Goal: Task Accomplishment & Management: Use online tool/utility

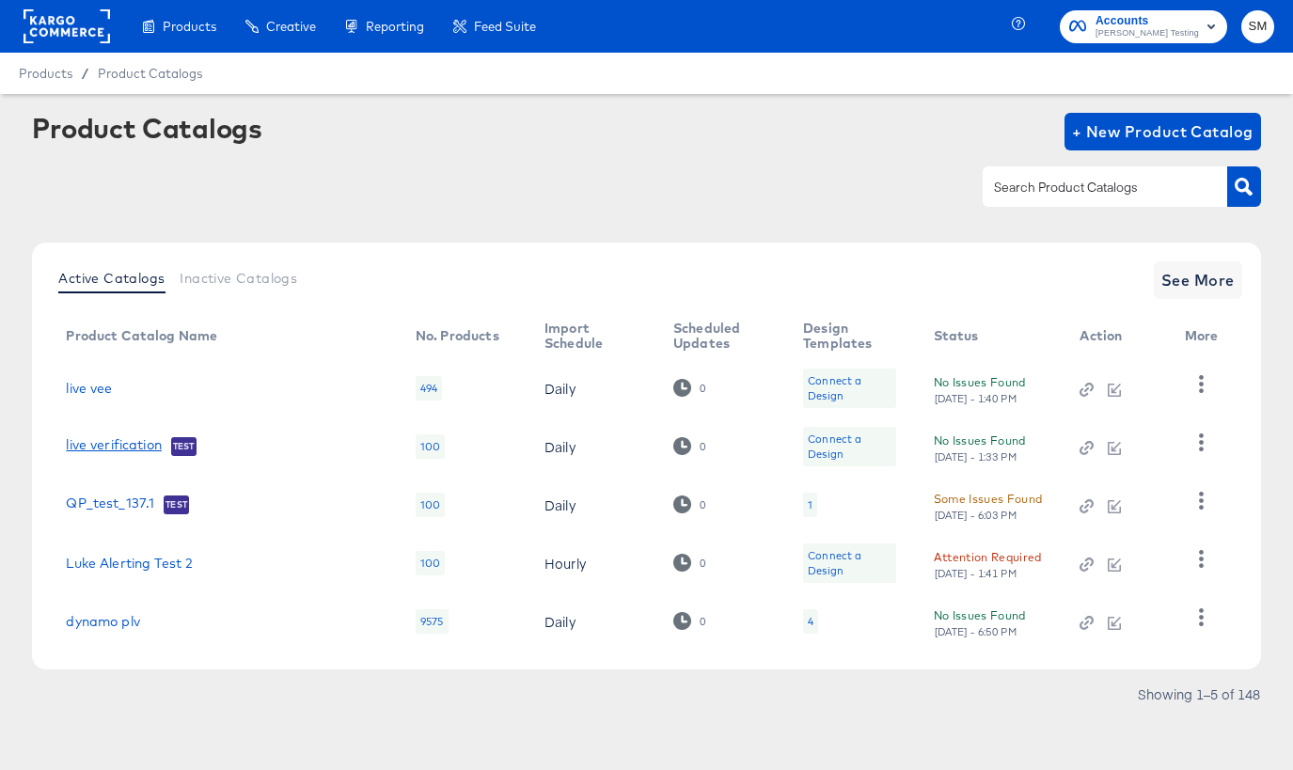
click at [127, 446] on link "live verification" at bounding box center [114, 446] width 96 height 19
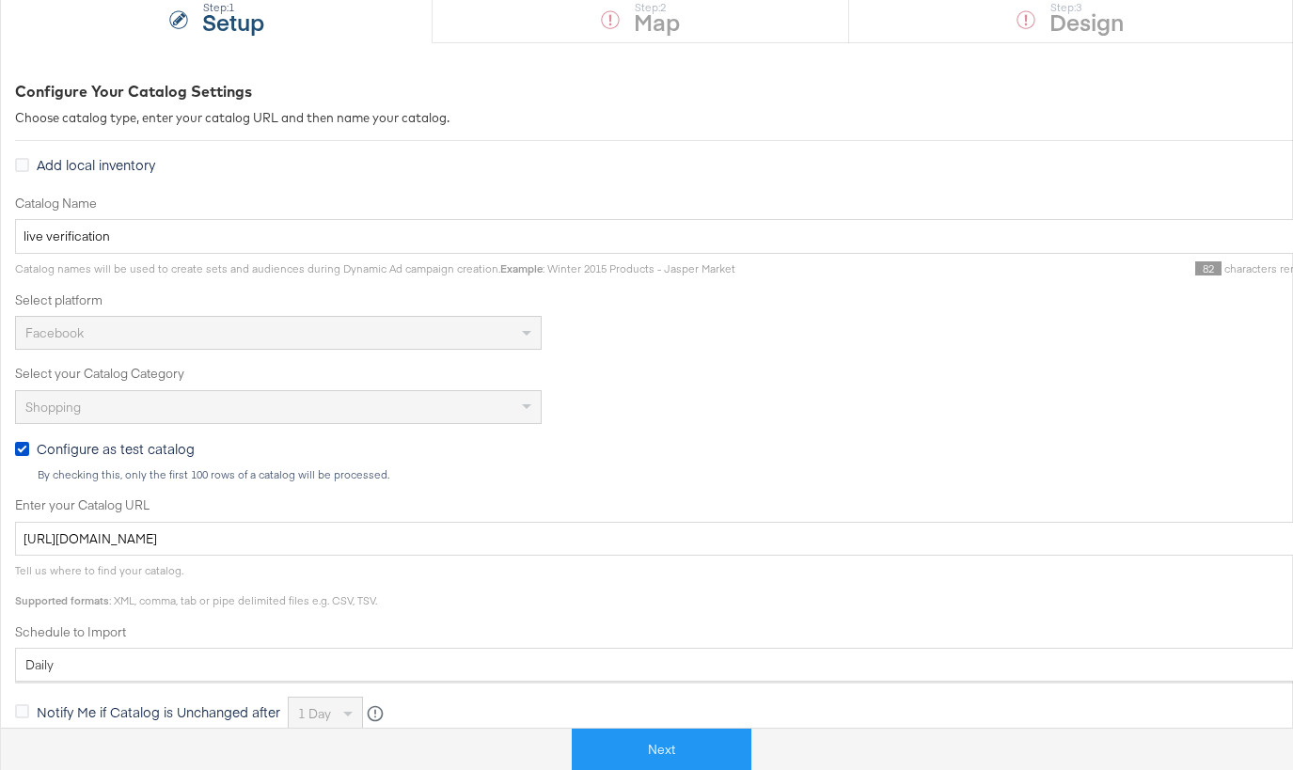
scroll to position [289, 0]
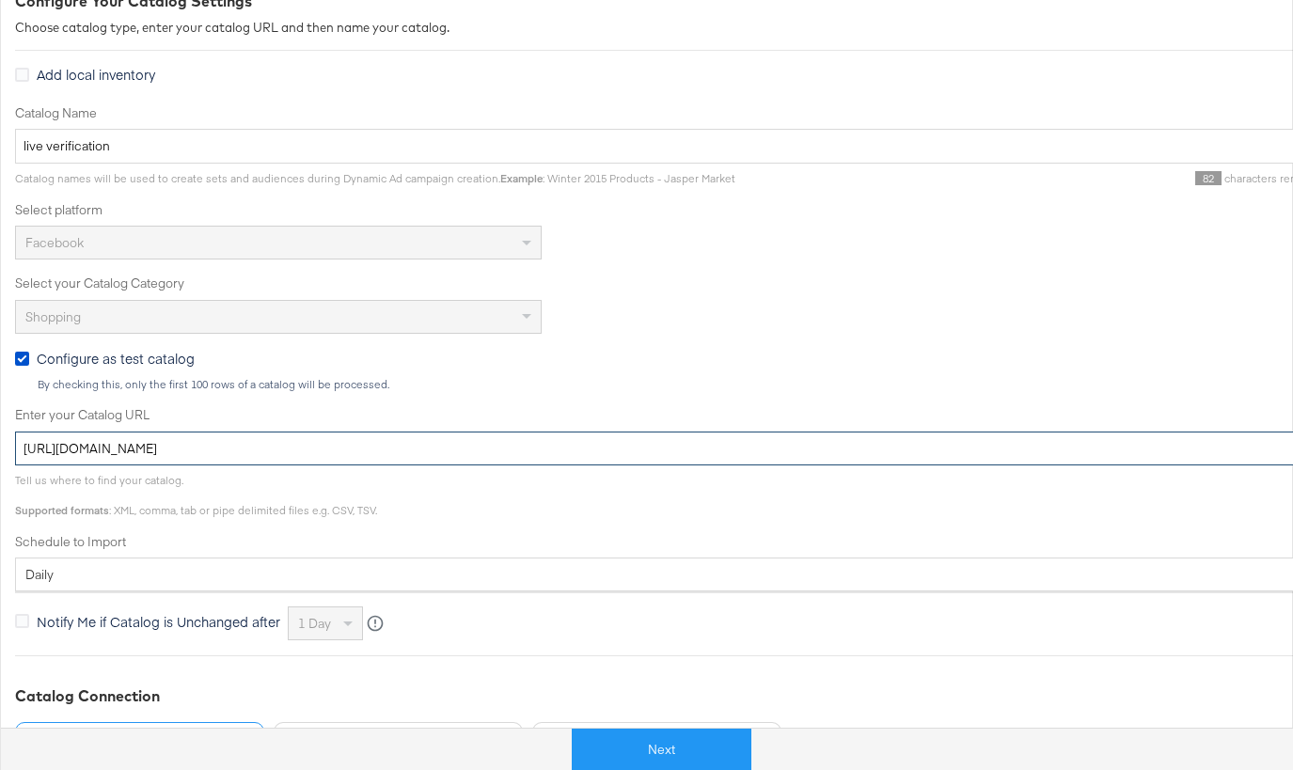
click at [418, 452] on input "https://legacy.mainlinemenswear.co.uk/feeds/facebookFeed.csv" at bounding box center [673, 449] width 1317 height 35
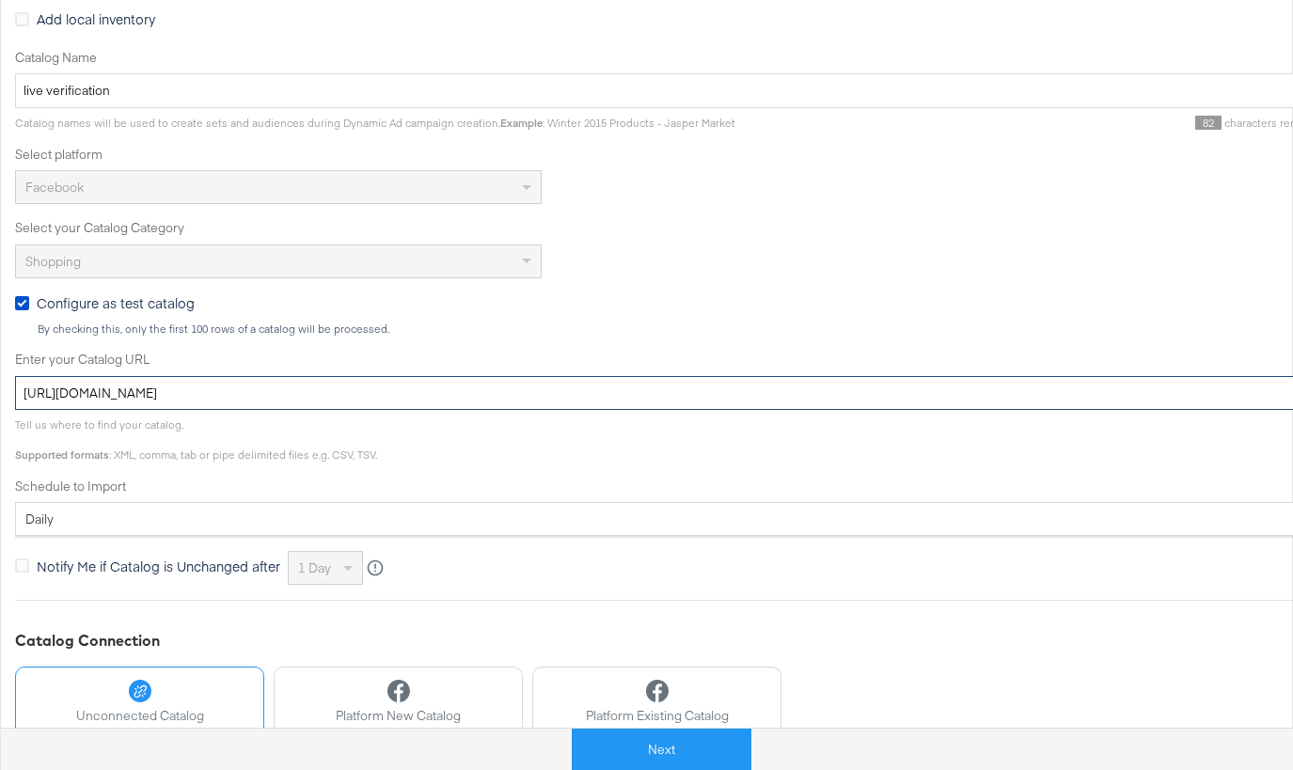
scroll to position [493, 0]
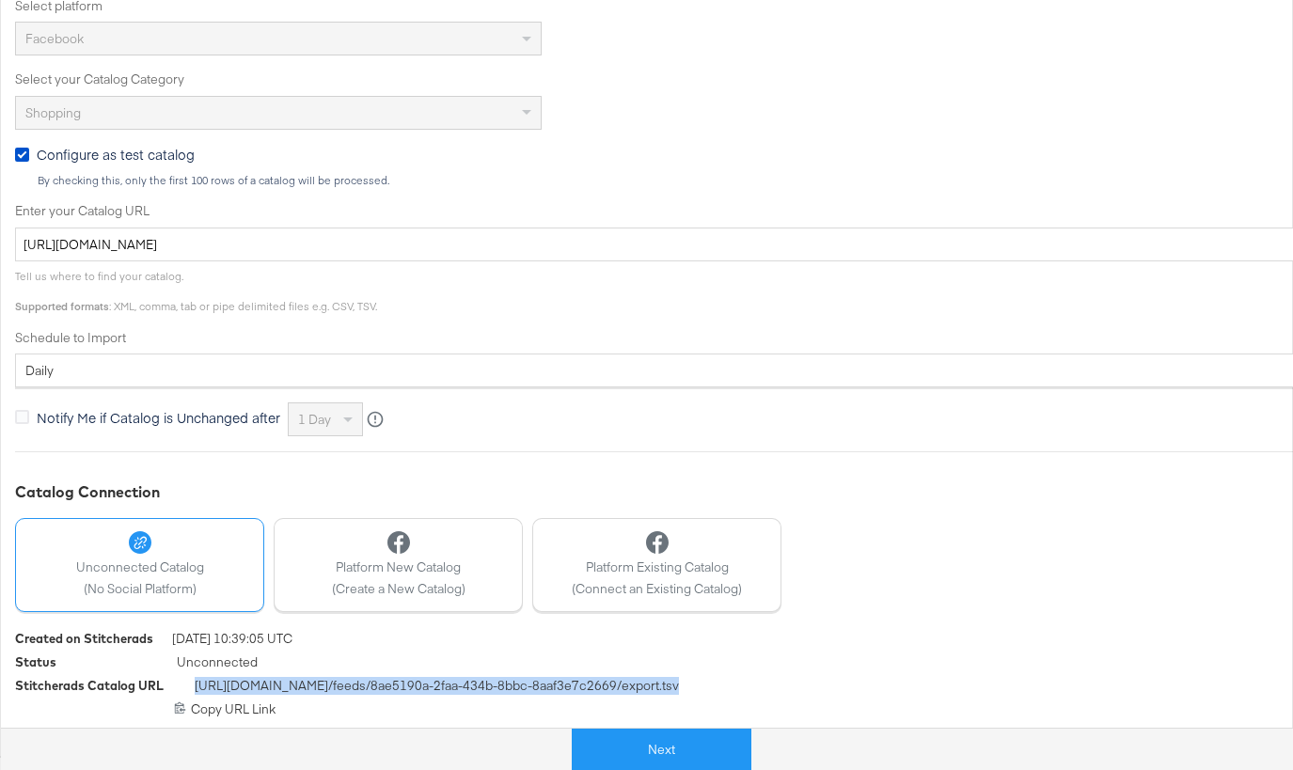
drag, startPoint x: 737, startPoint y: 690, endPoint x: 191, endPoint y: 686, distance: 545.6
click at [191, 686] on div "Stitcherads Catalog URL https://feeds.stitcherads.com /feeds/ 8ae5190a-2faa-434…" at bounding box center [673, 689] width 1317 height 24
click at [387, 569] on span "Platform New Catalog" at bounding box center [399, 568] width 134 height 18
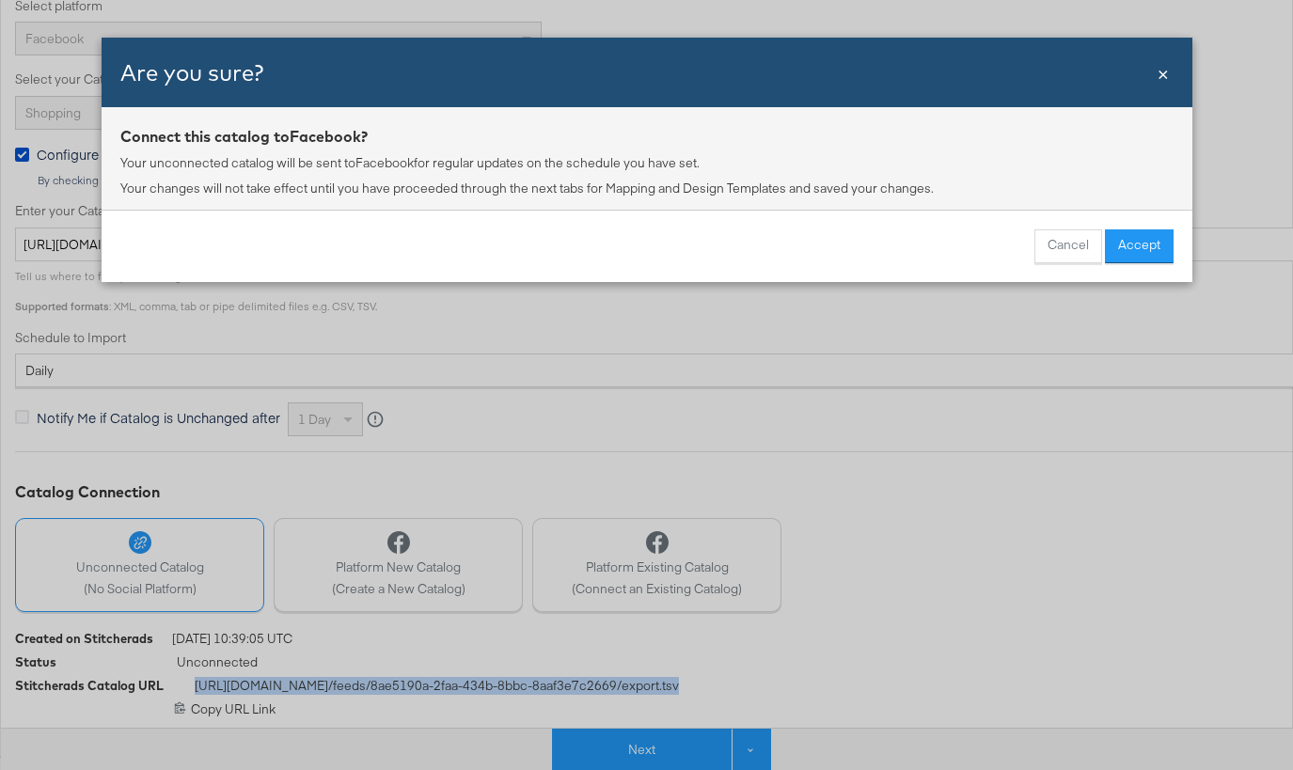
click at [1165, 71] on span "×" at bounding box center [1163, 71] width 11 height 25
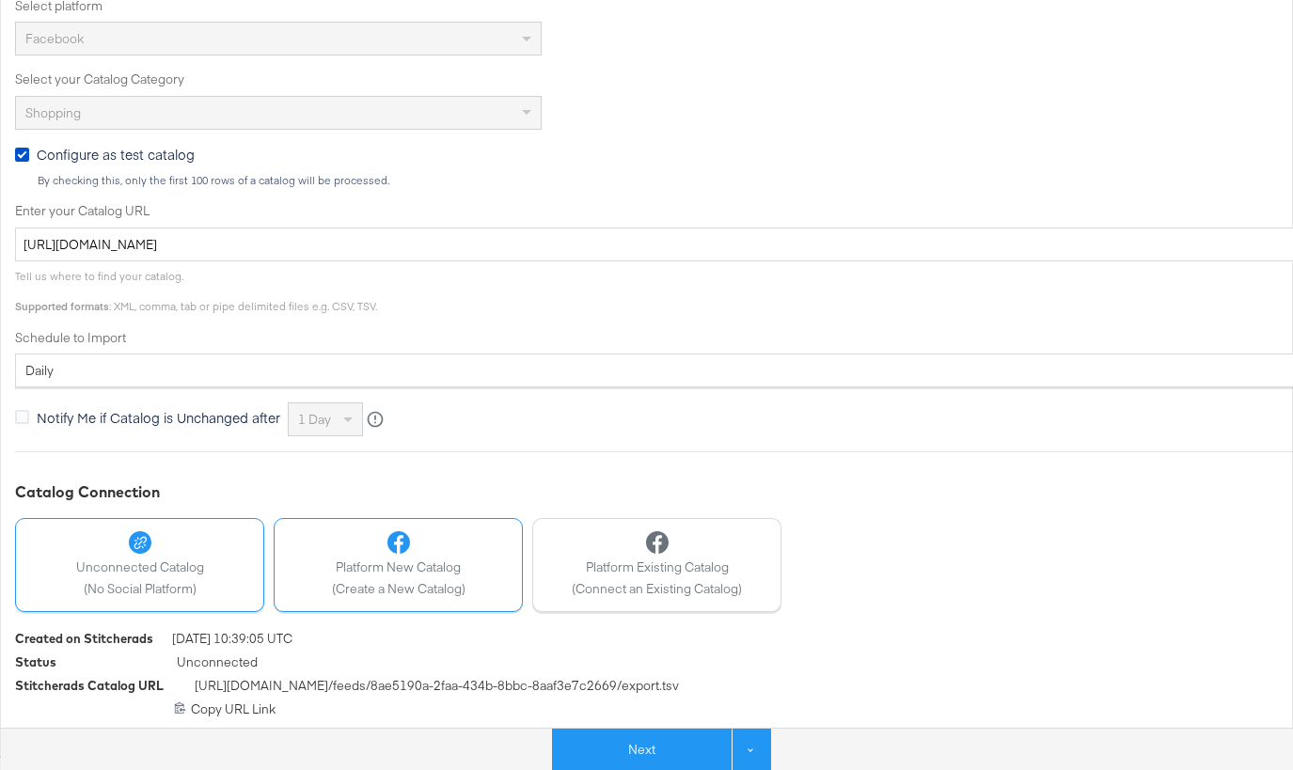
click at [396, 578] on div "Platform New Catalog (Create a New Catalog)" at bounding box center [399, 564] width 134 height 67
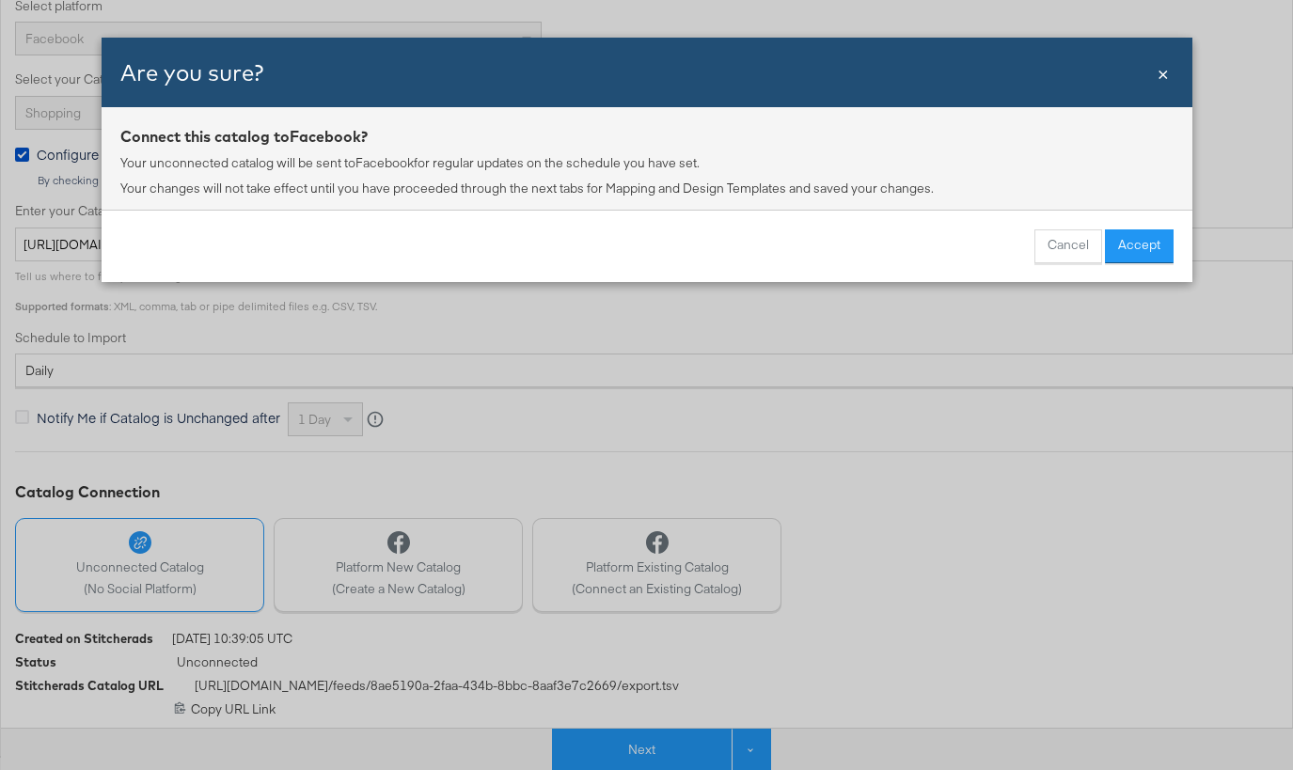
click at [1167, 75] on span "×" at bounding box center [1163, 71] width 11 height 25
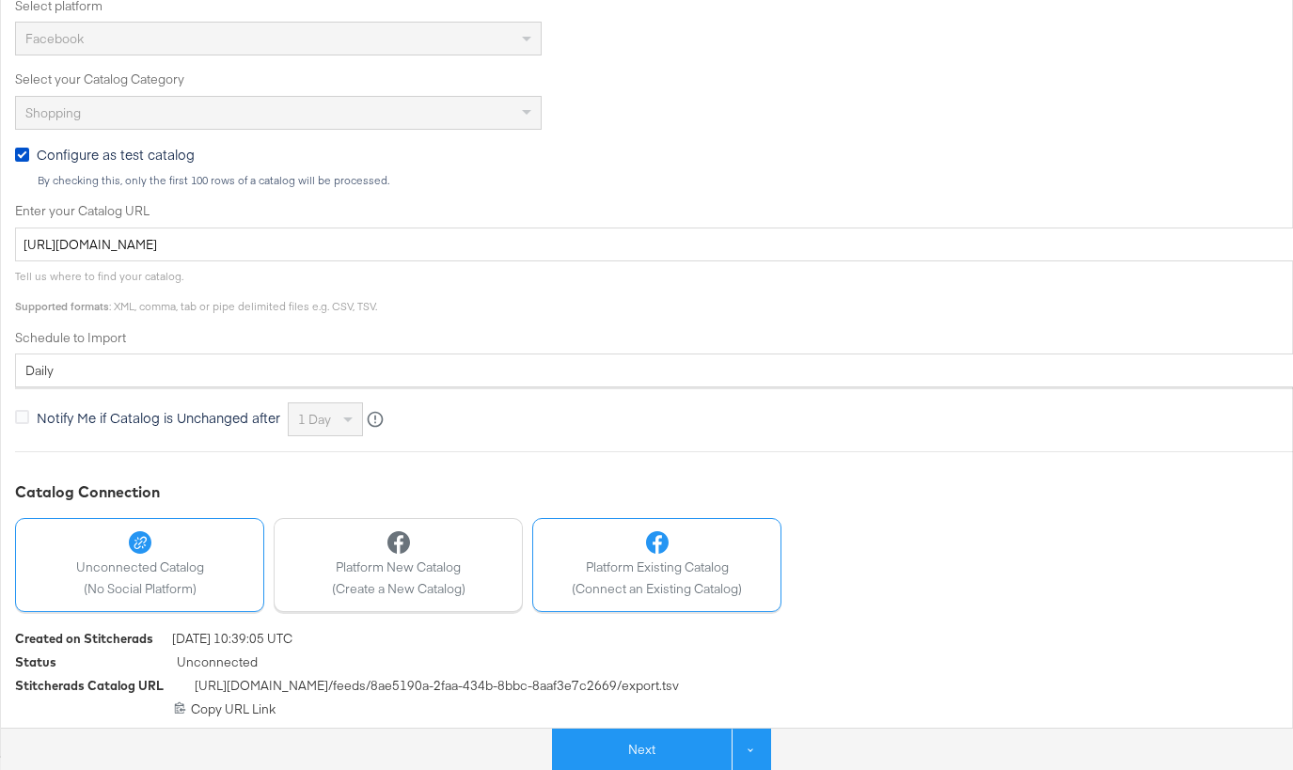
scroll to position [0, 0]
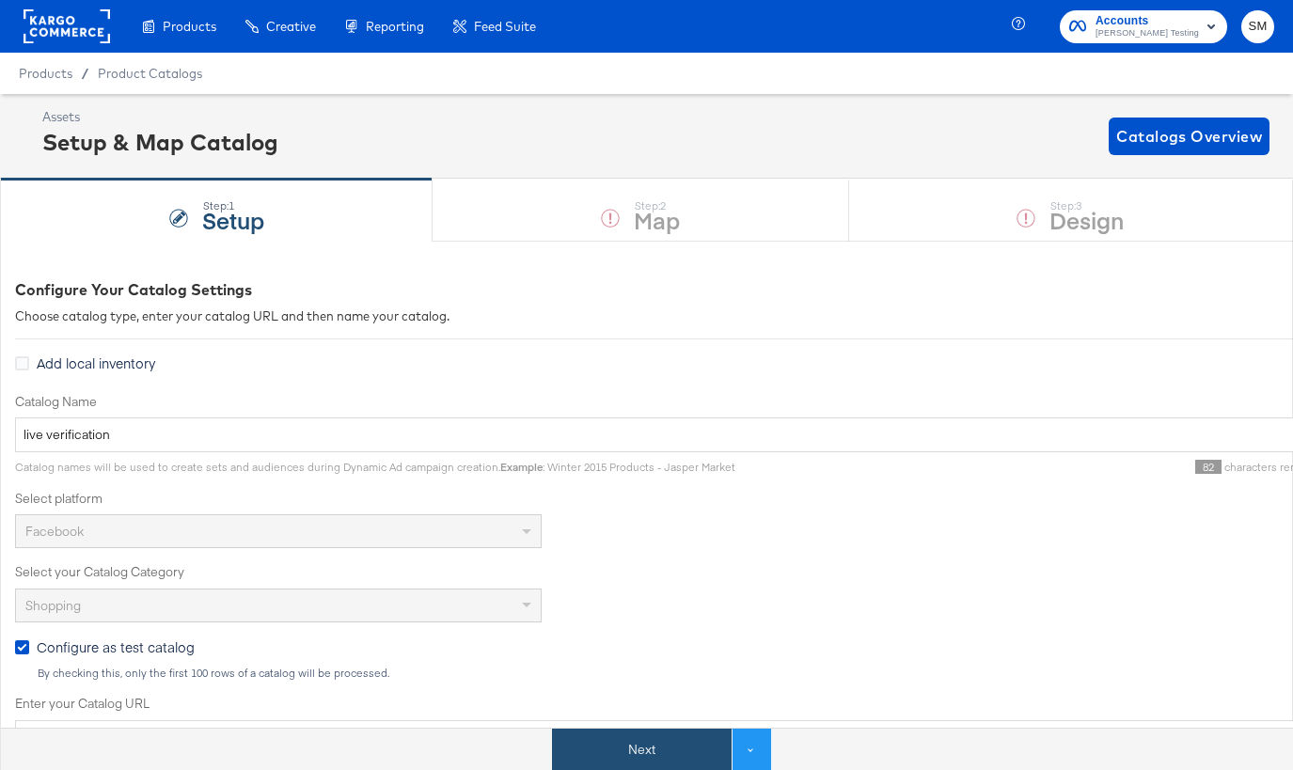
click at [640, 744] on button "Next" at bounding box center [642, 750] width 180 height 42
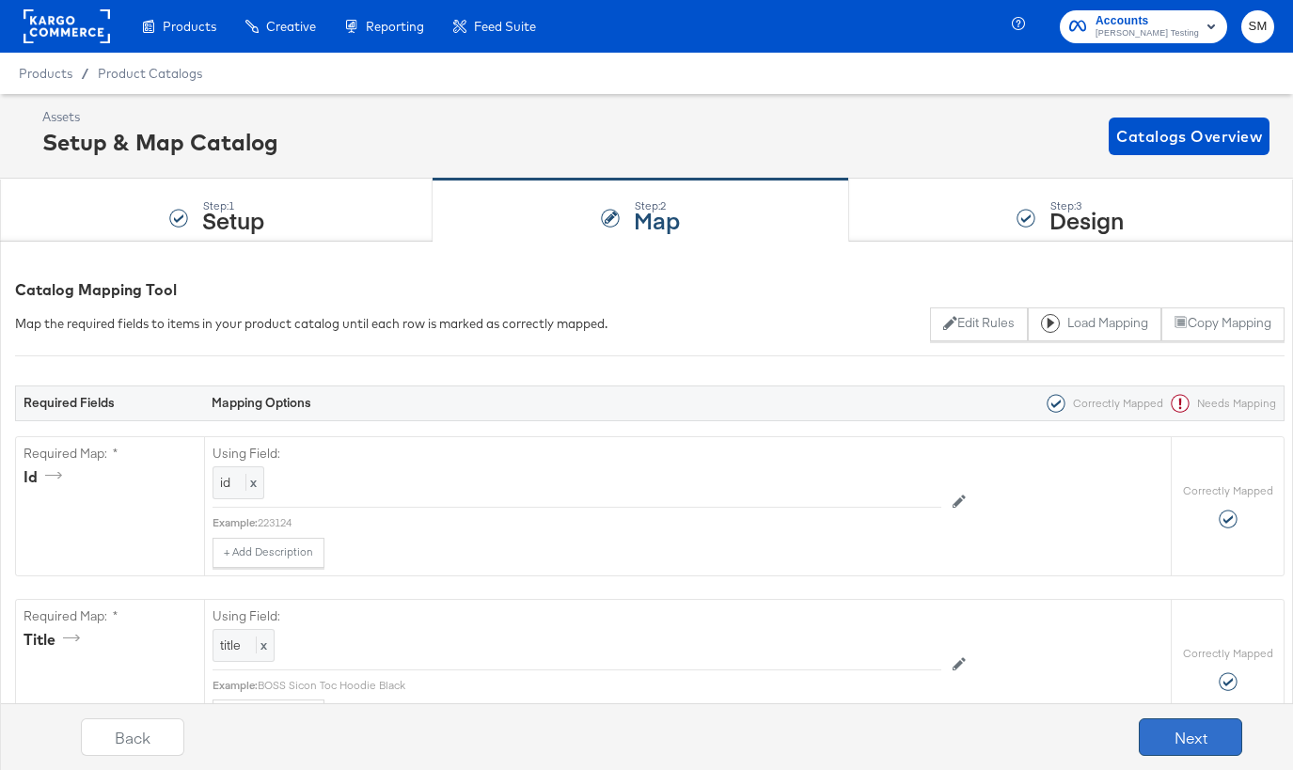
click at [1168, 737] on button "Next" at bounding box center [1190, 738] width 103 height 38
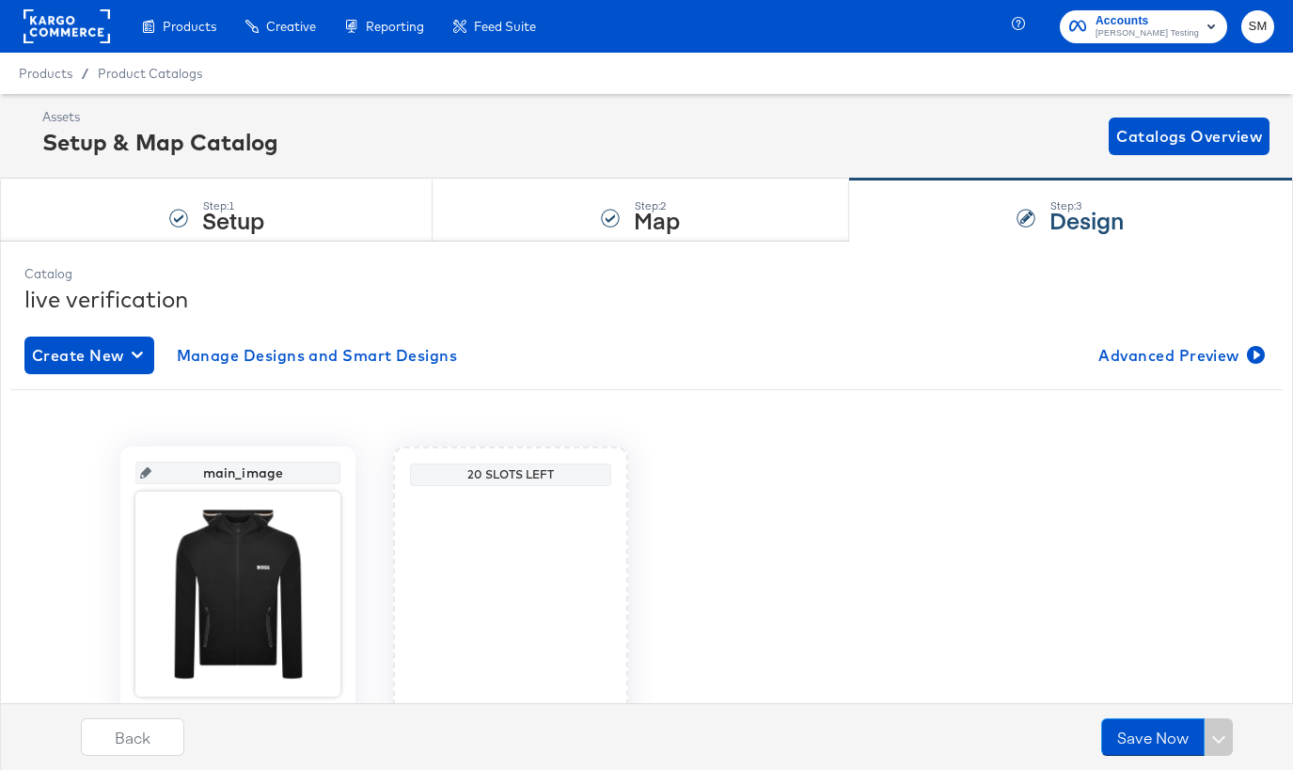
click at [1179, 22] on span "Accounts" at bounding box center [1147, 21] width 103 height 20
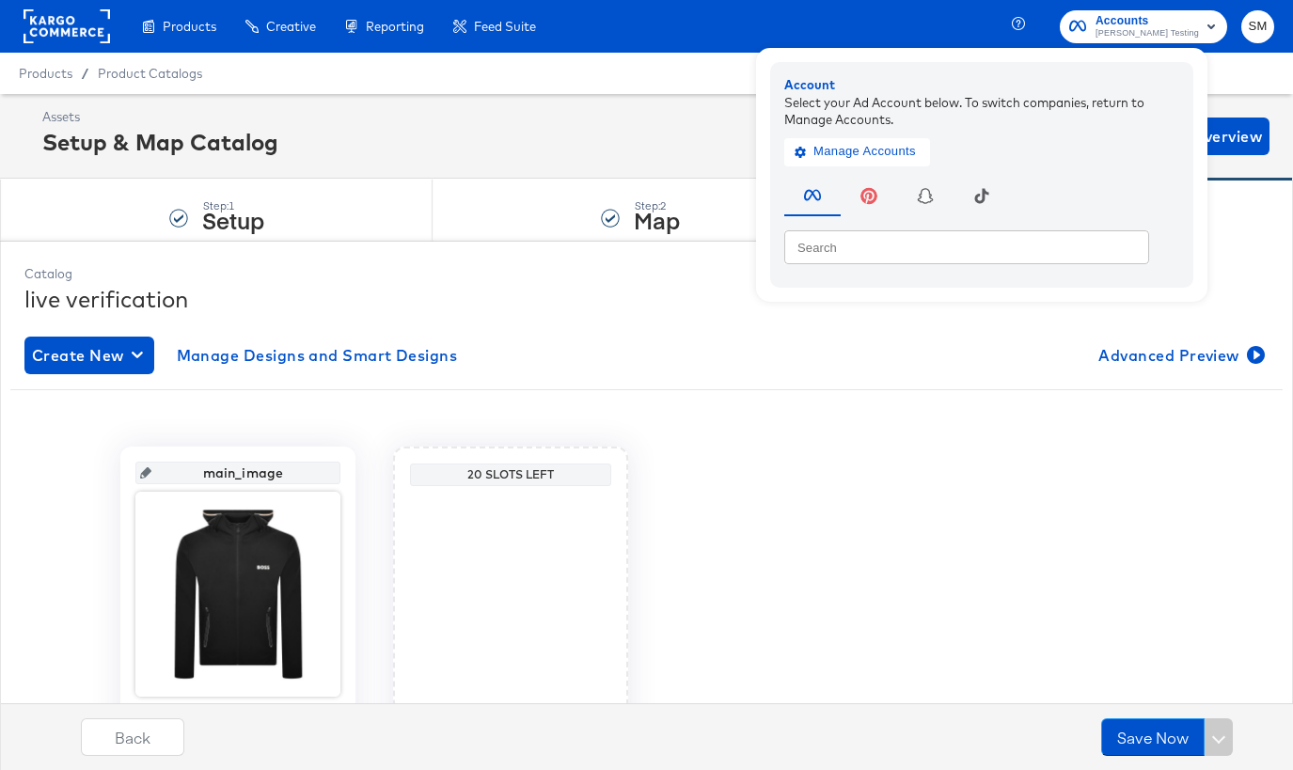
click at [379, 135] on div "Assets Setup & Map Catalog Catalogs Overview" at bounding box center [656, 136] width 1228 height 56
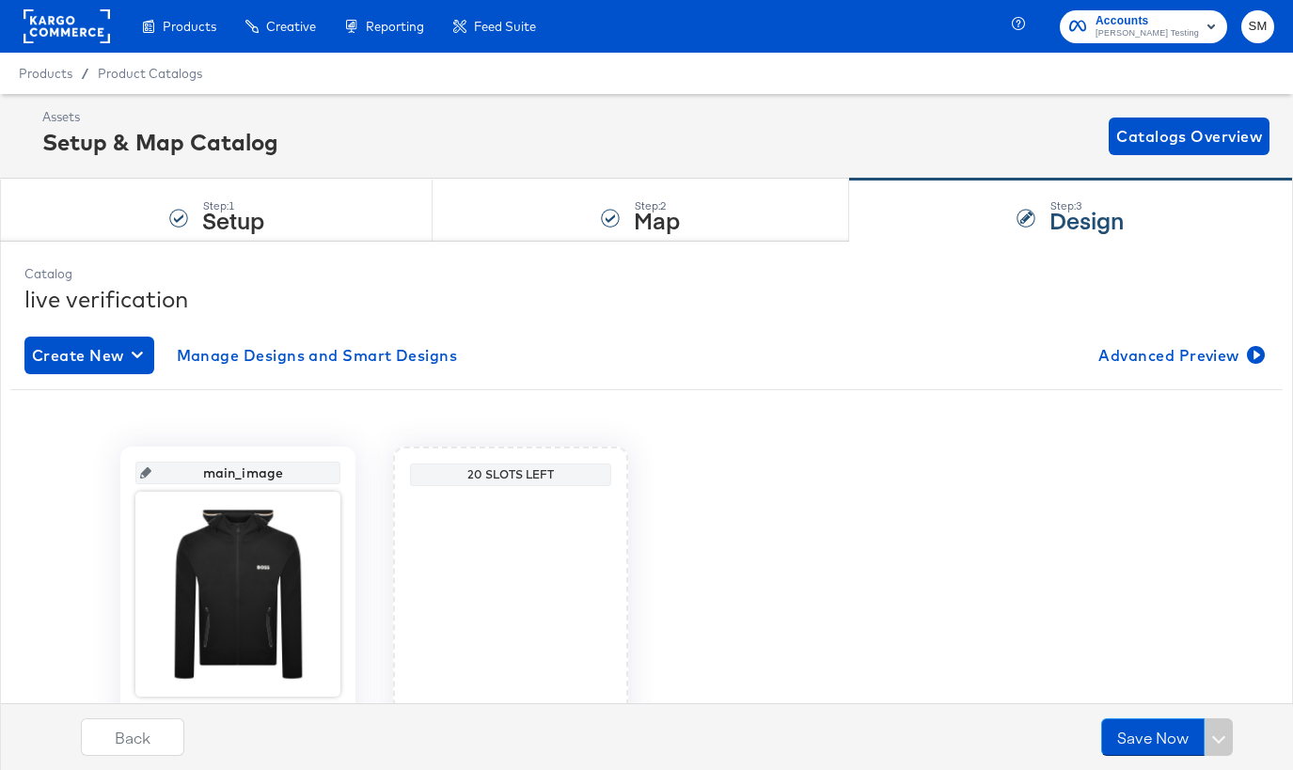
click at [50, 75] on span "Products" at bounding box center [46, 73] width 54 height 15
click at [135, 74] on span "Product Catalogs" at bounding box center [150, 73] width 105 height 15
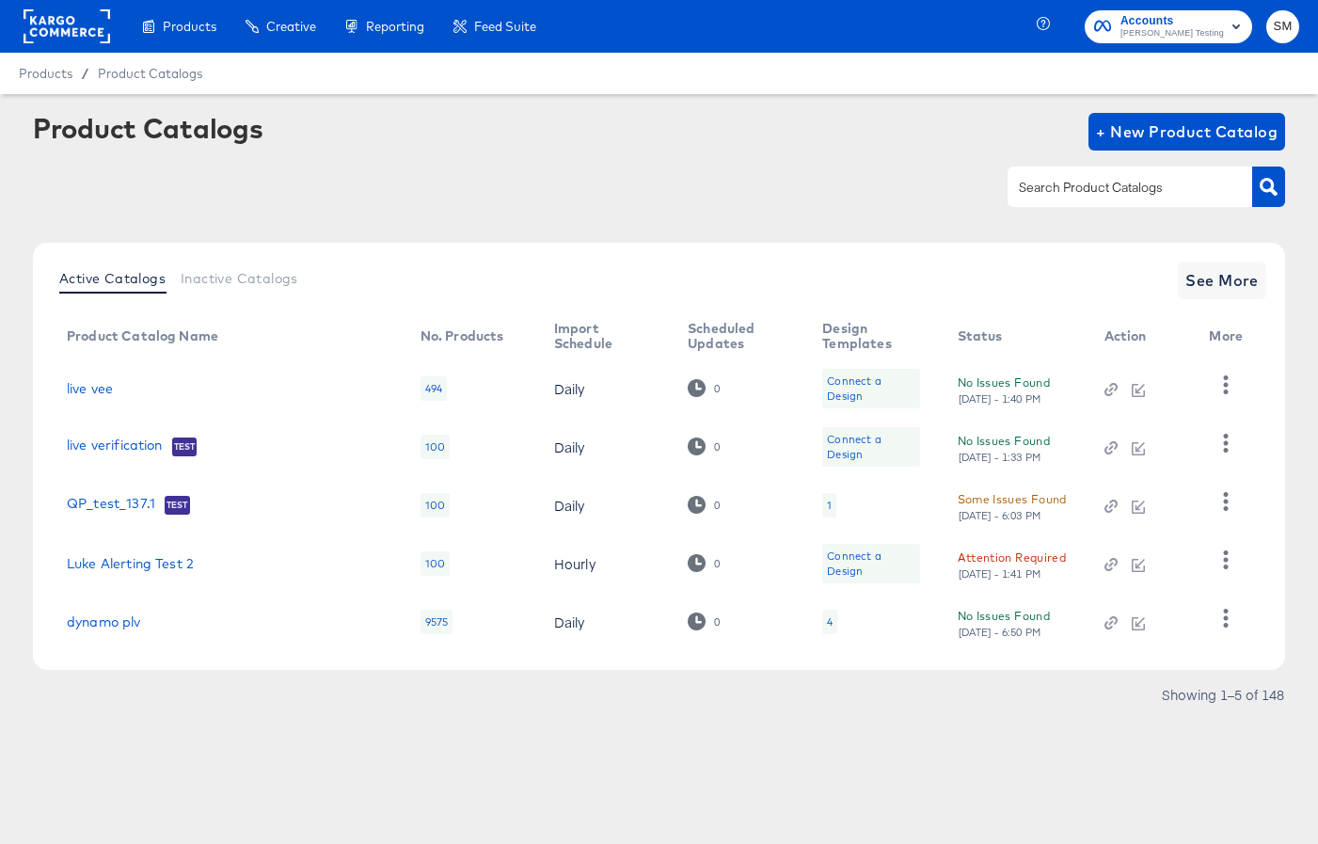
click at [1184, 24] on span "Accounts" at bounding box center [1171, 21] width 103 height 20
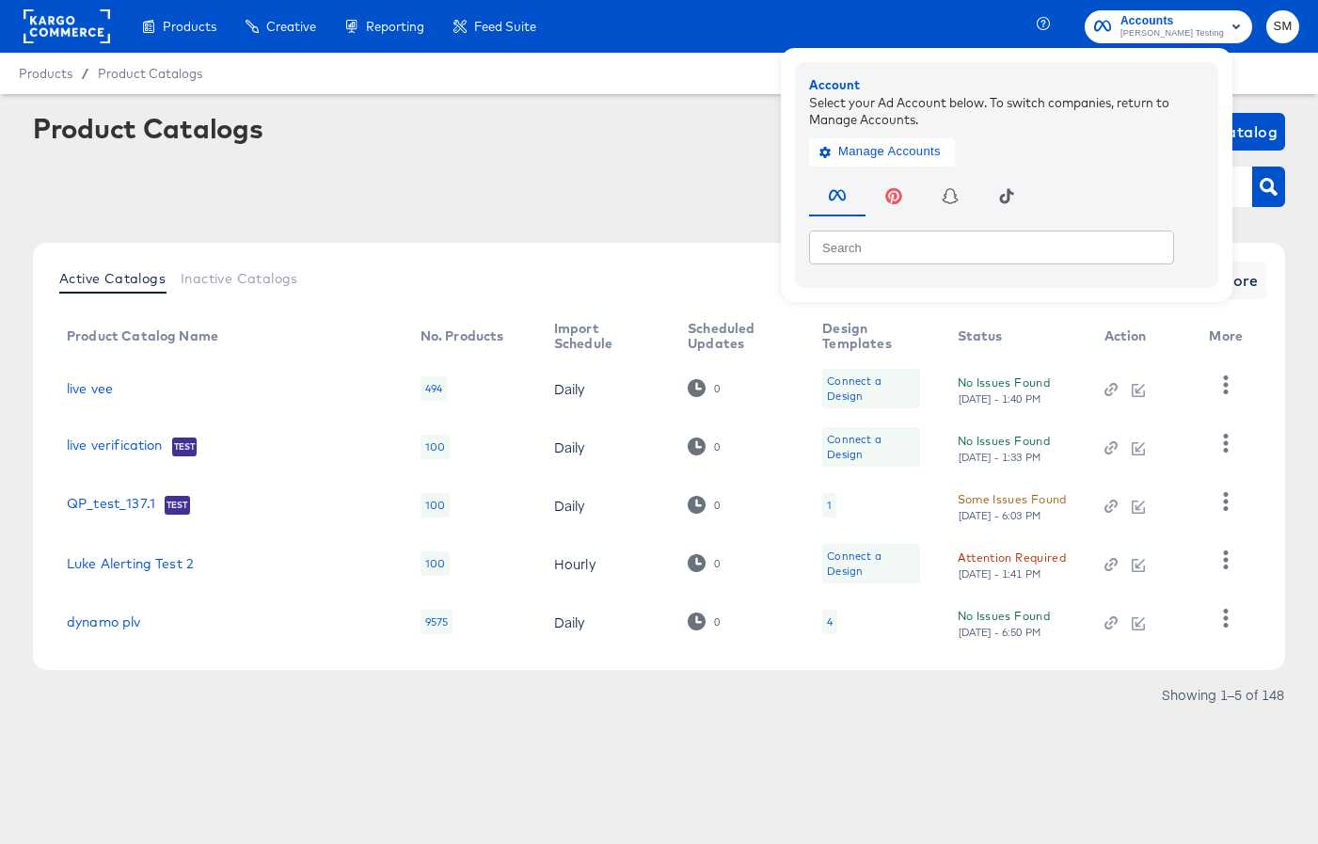
click at [841, 17] on div "Products Creative Reporting Feed Suite Accounts Colin Clarke Testing Account Se…" at bounding box center [659, 26] width 1318 height 53
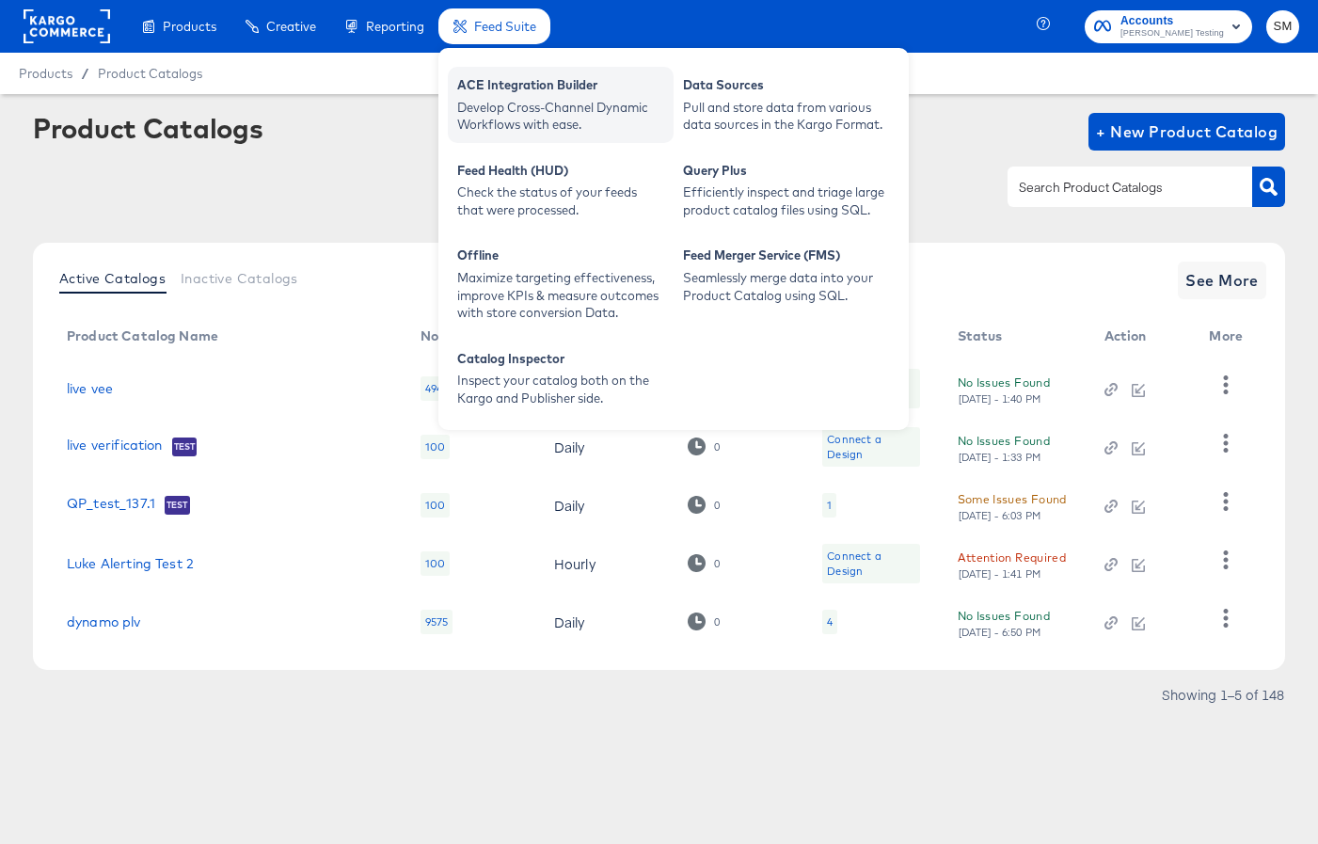
click at [511, 90] on div "ACE Integration Builder" at bounding box center [560, 87] width 207 height 23
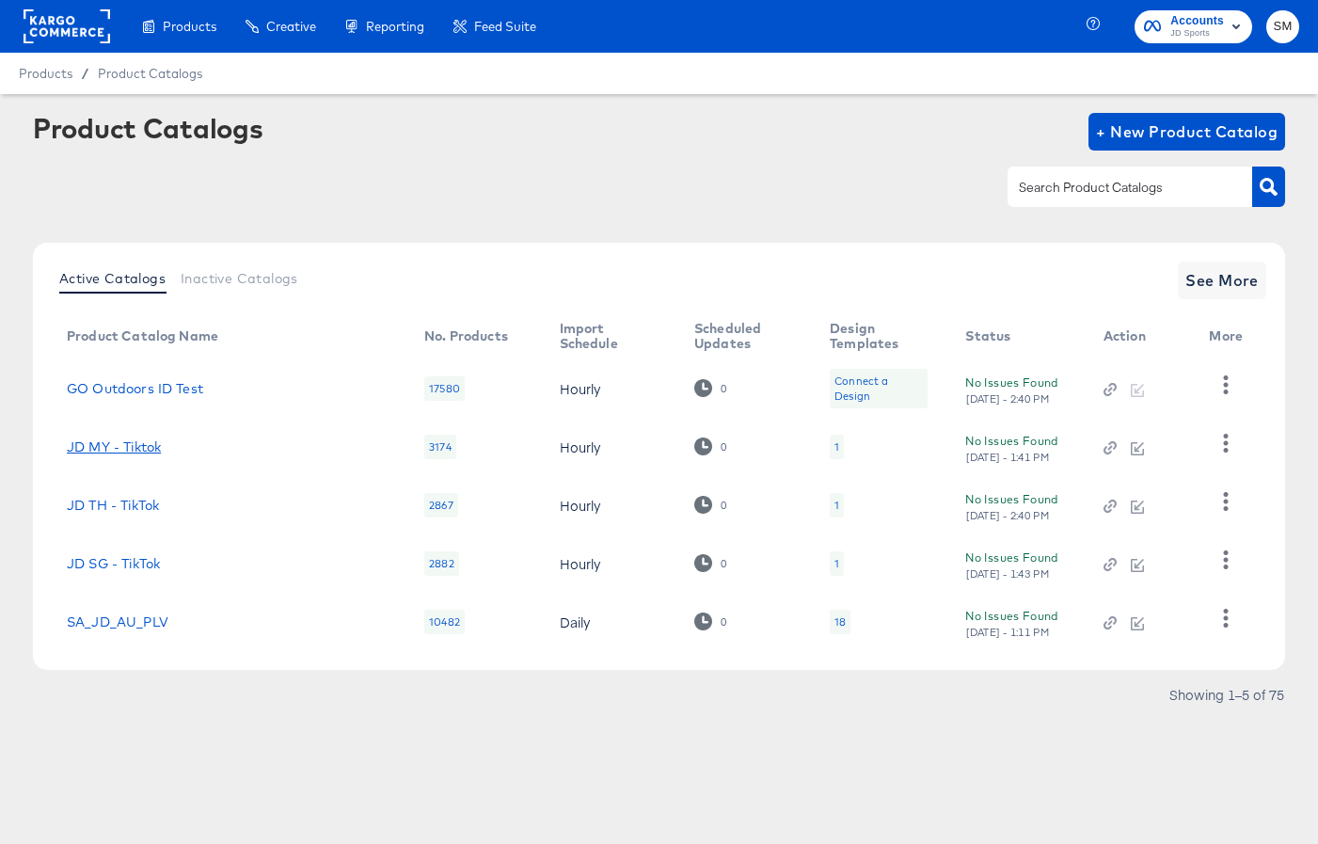
click at [138, 447] on link "JD MY - Tiktok" at bounding box center [114, 446] width 94 height 15
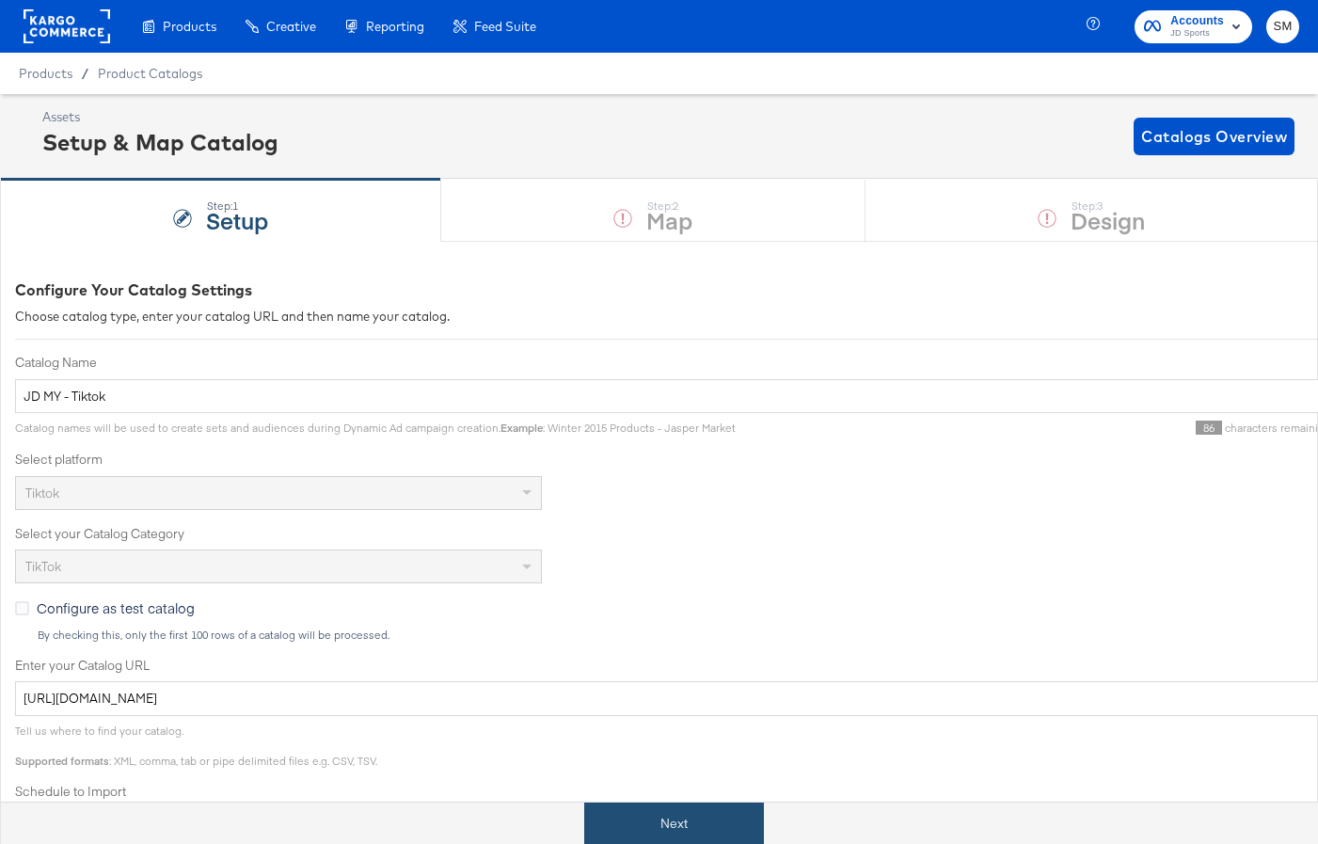
click at [667, 833] on button "Next" at bounding box center [674, 823] width 180 height 42
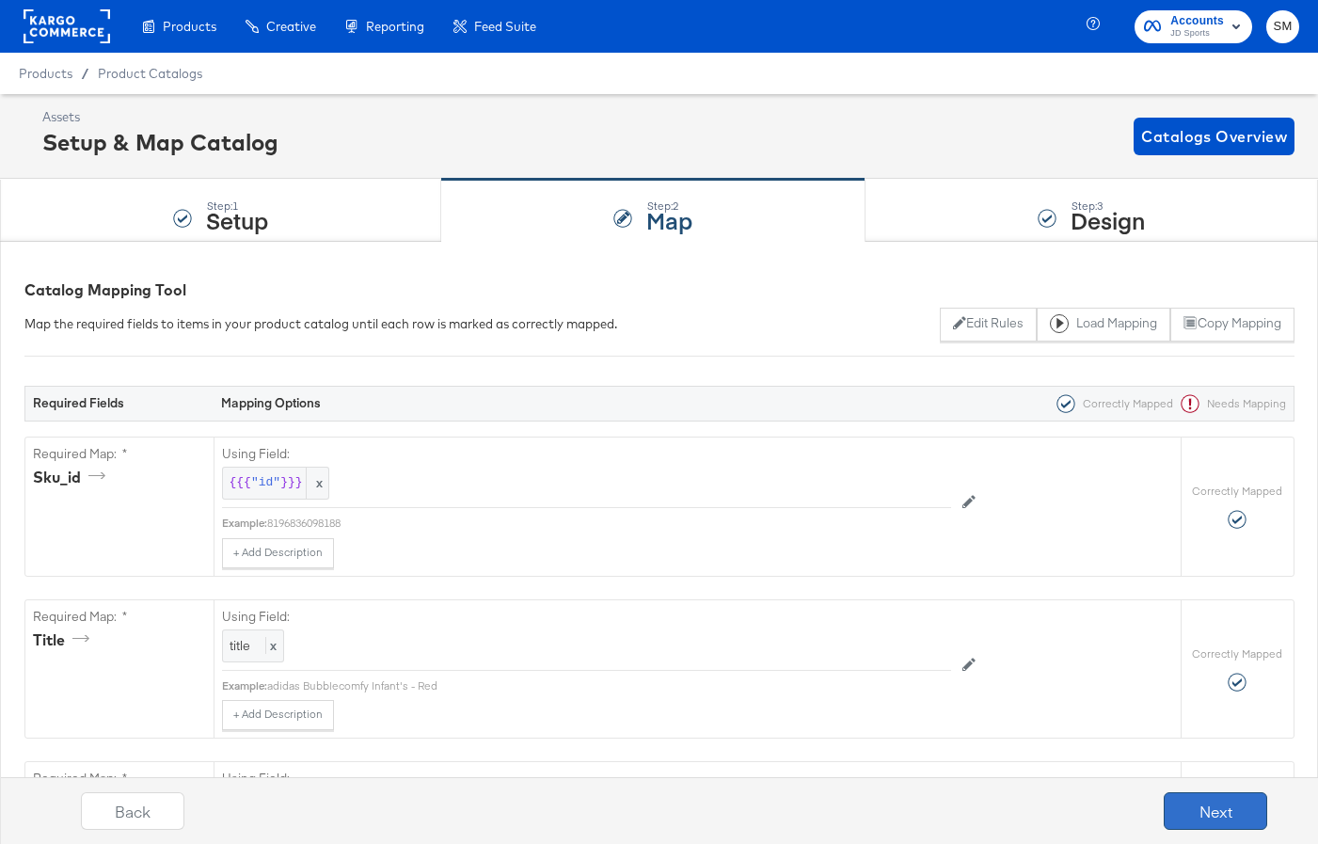
click at [1220, 815] on button "Next" at bounding box center [1215, 811] width 103 height 38
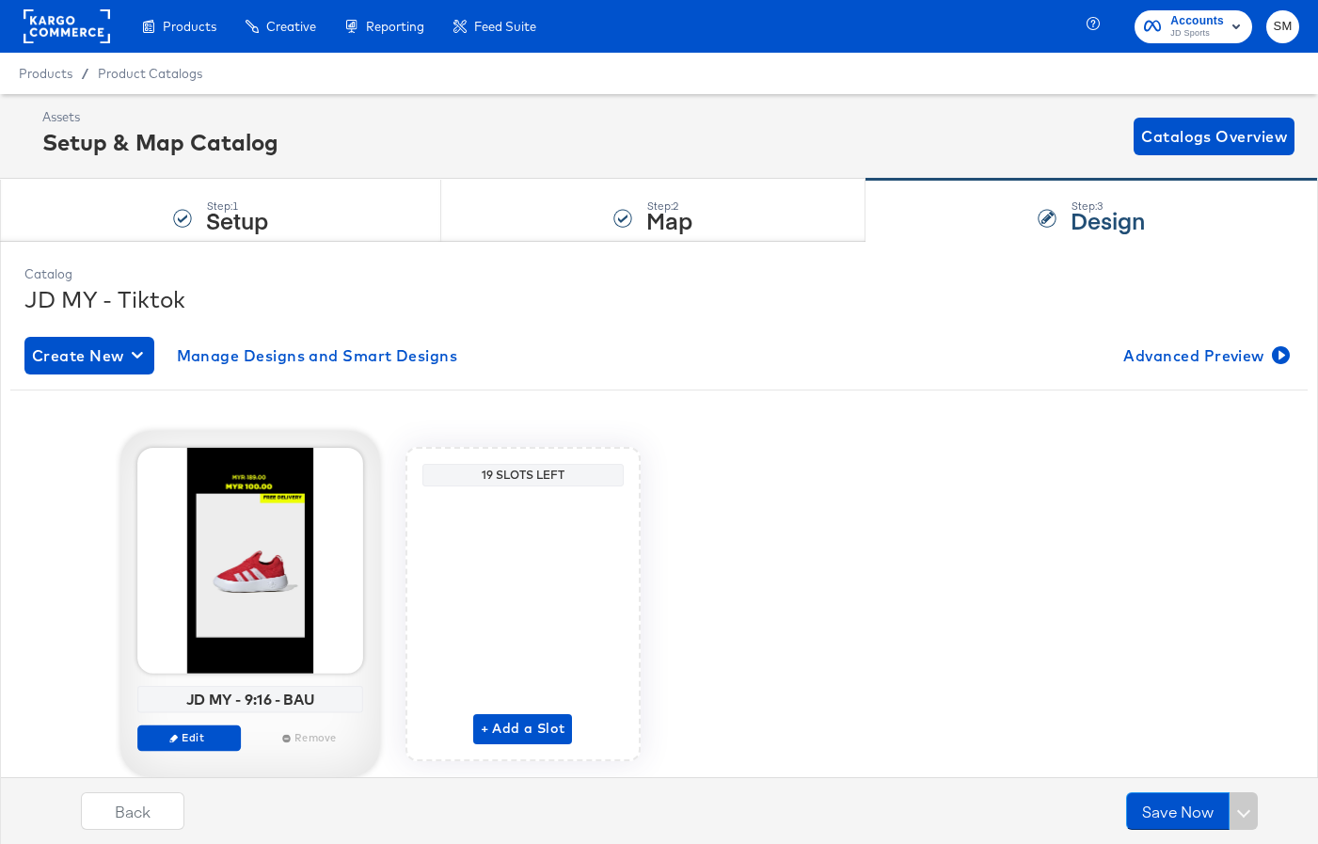
click at [256, 586] on div at bounding box center [250, 561] width 226 height 226
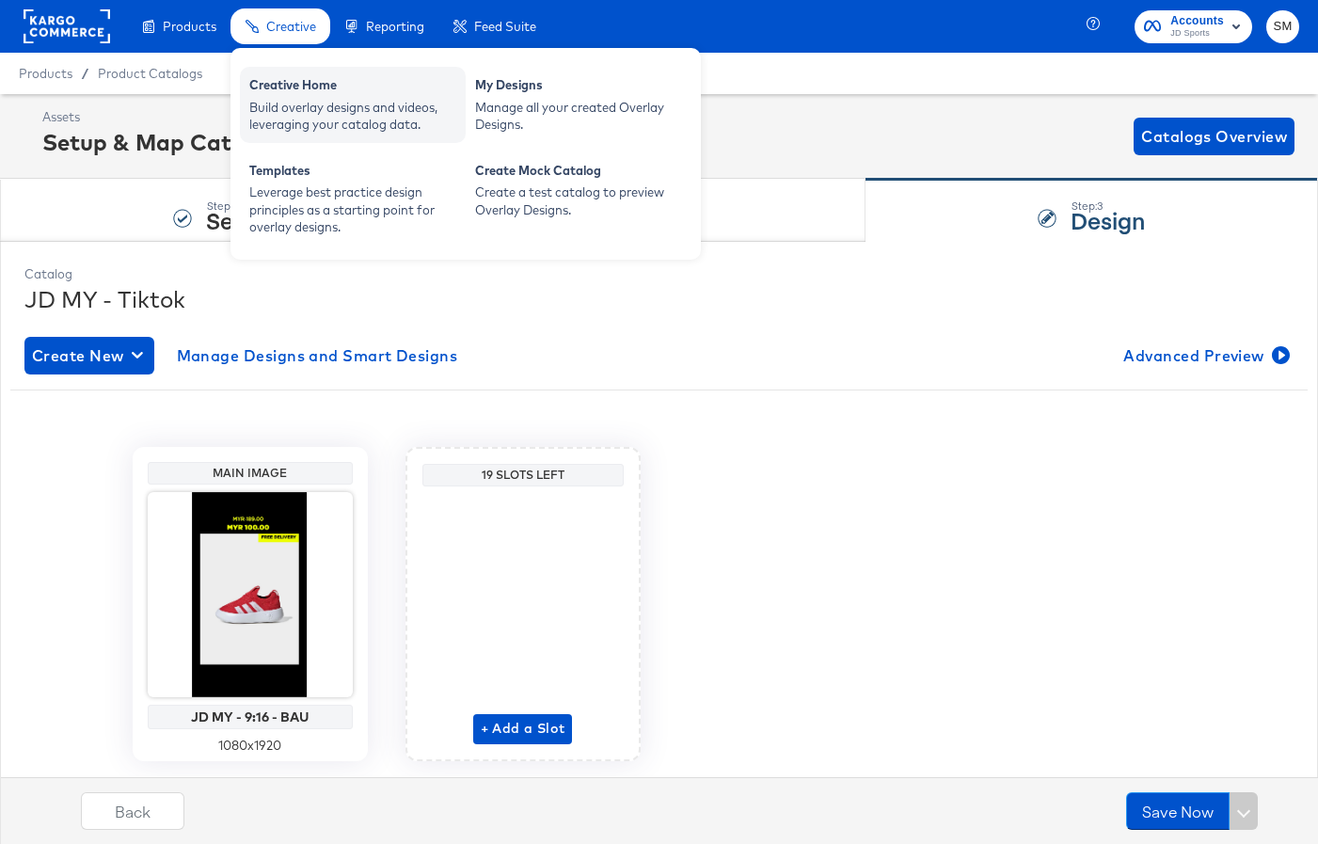
click at [321, 119] on div "Build overlay designs and videos, leveraging your catalog data." at bounding box center [352, 116] width 207 height 35
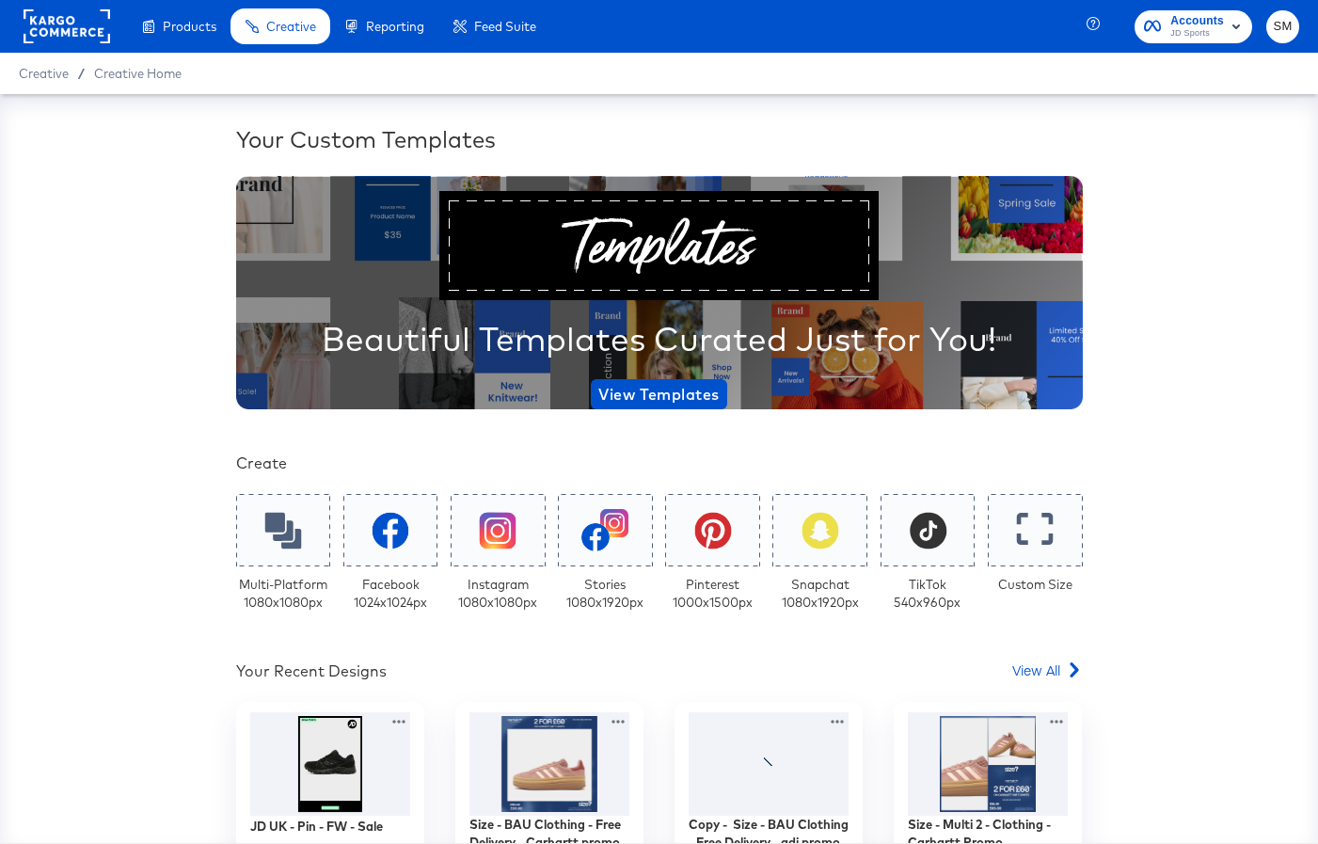
scroll to position [251, 0]
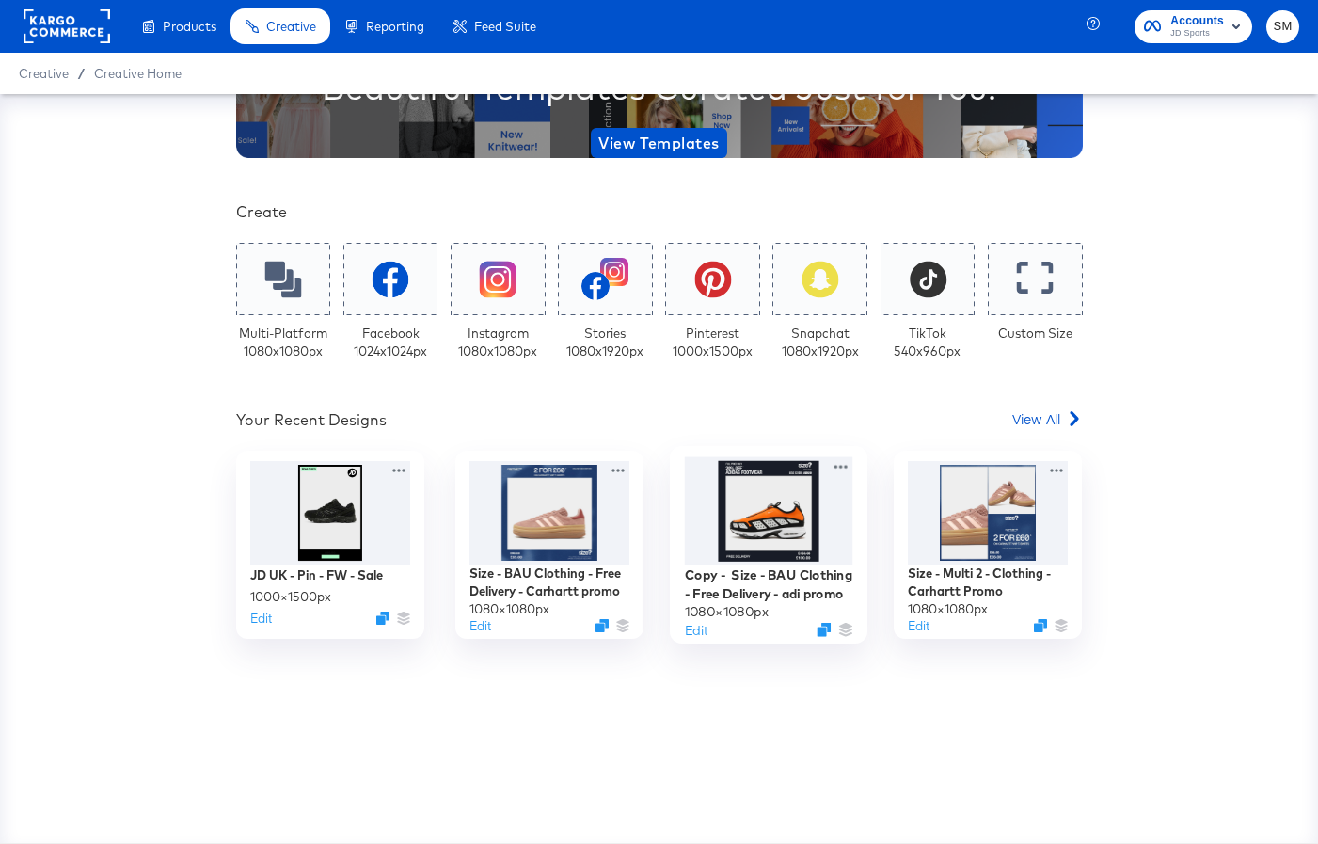
click at [789, 523] on div at bounding box center [769, 511] width 168 height 108
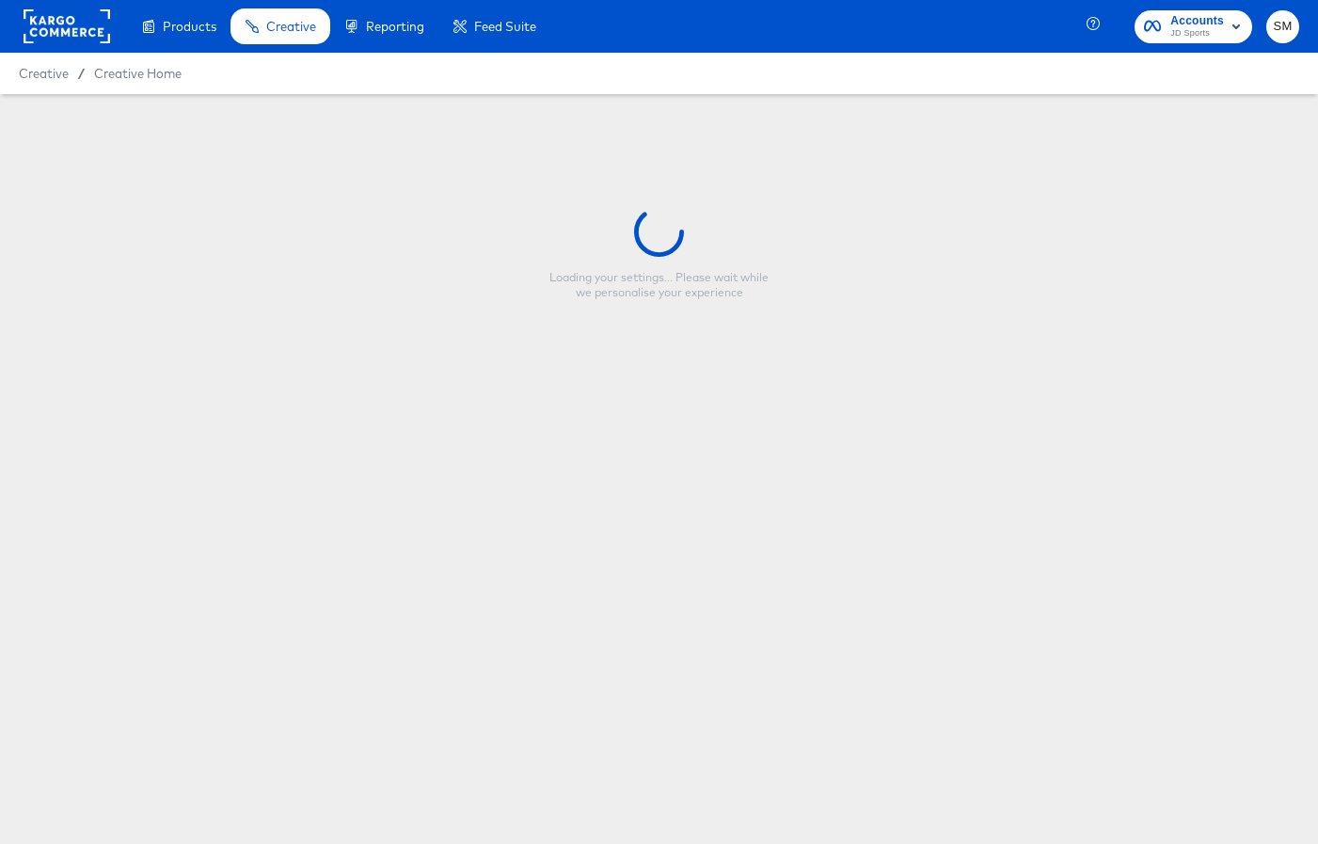
type input "Copy - Size - BAU Clothing - Free Delivery - adi promo"
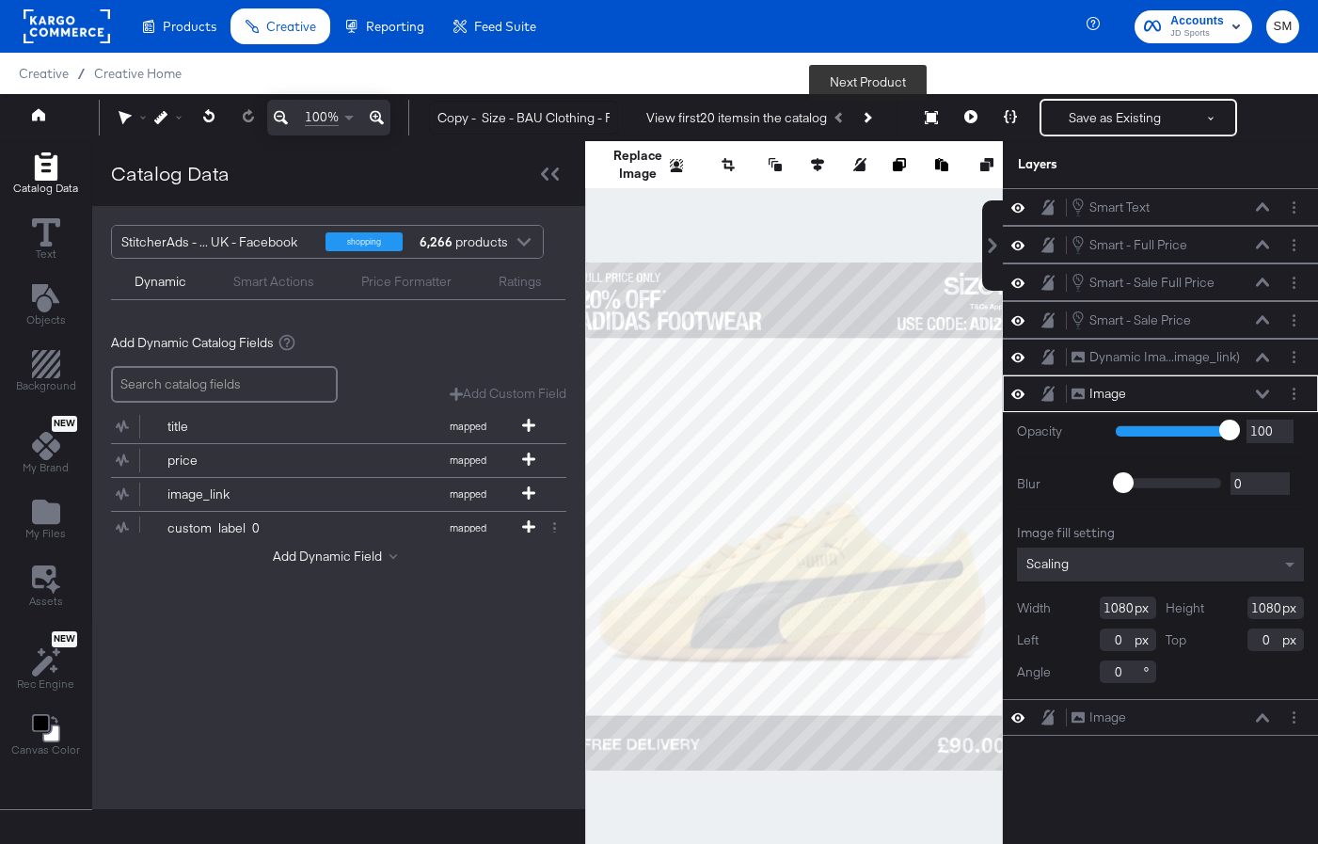
click at [867, 119] on icon "Next Product" at bounding box center [866, 117] width 10 height 10
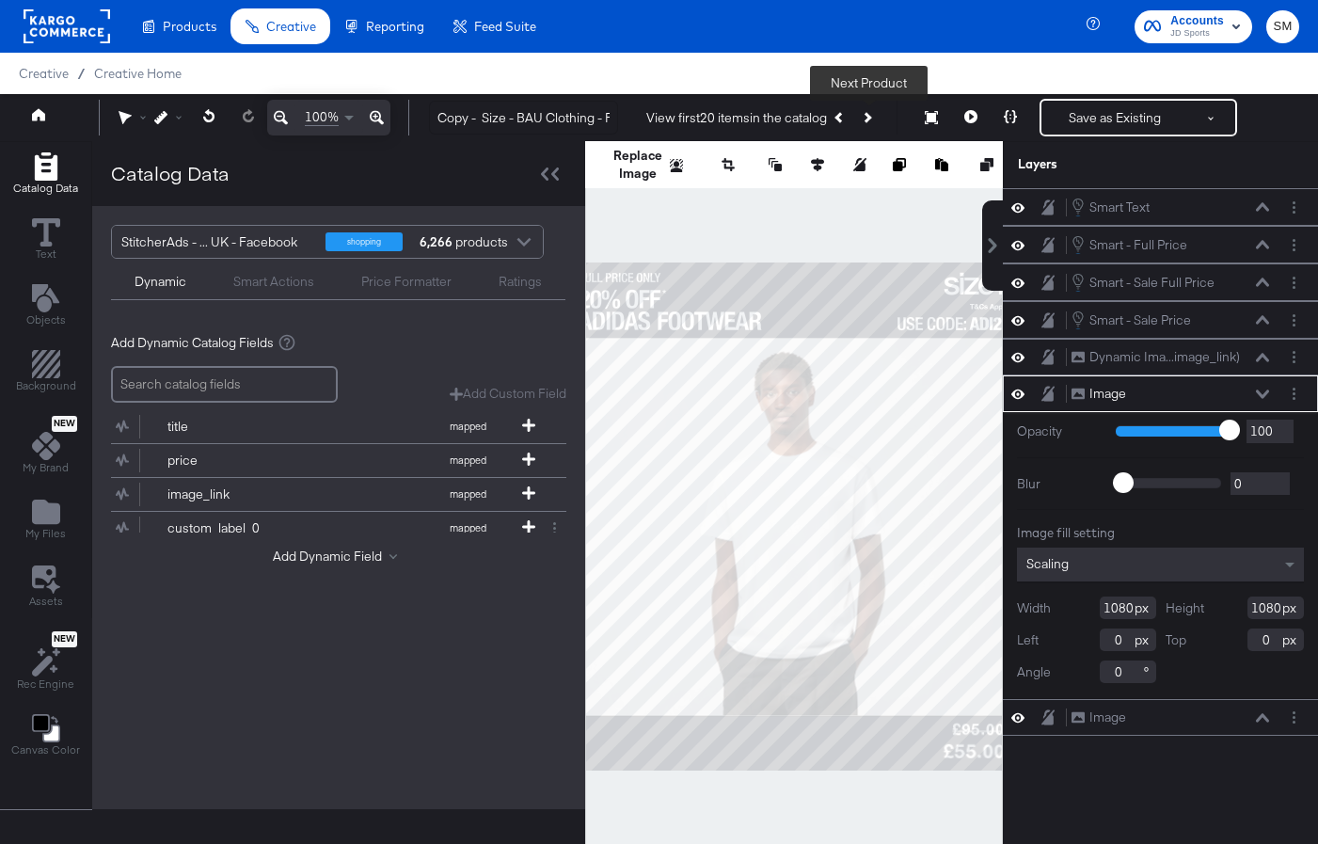
click at [868, 119] on icon "Next Product" at bounding box center [866, 117] width 10 height 10
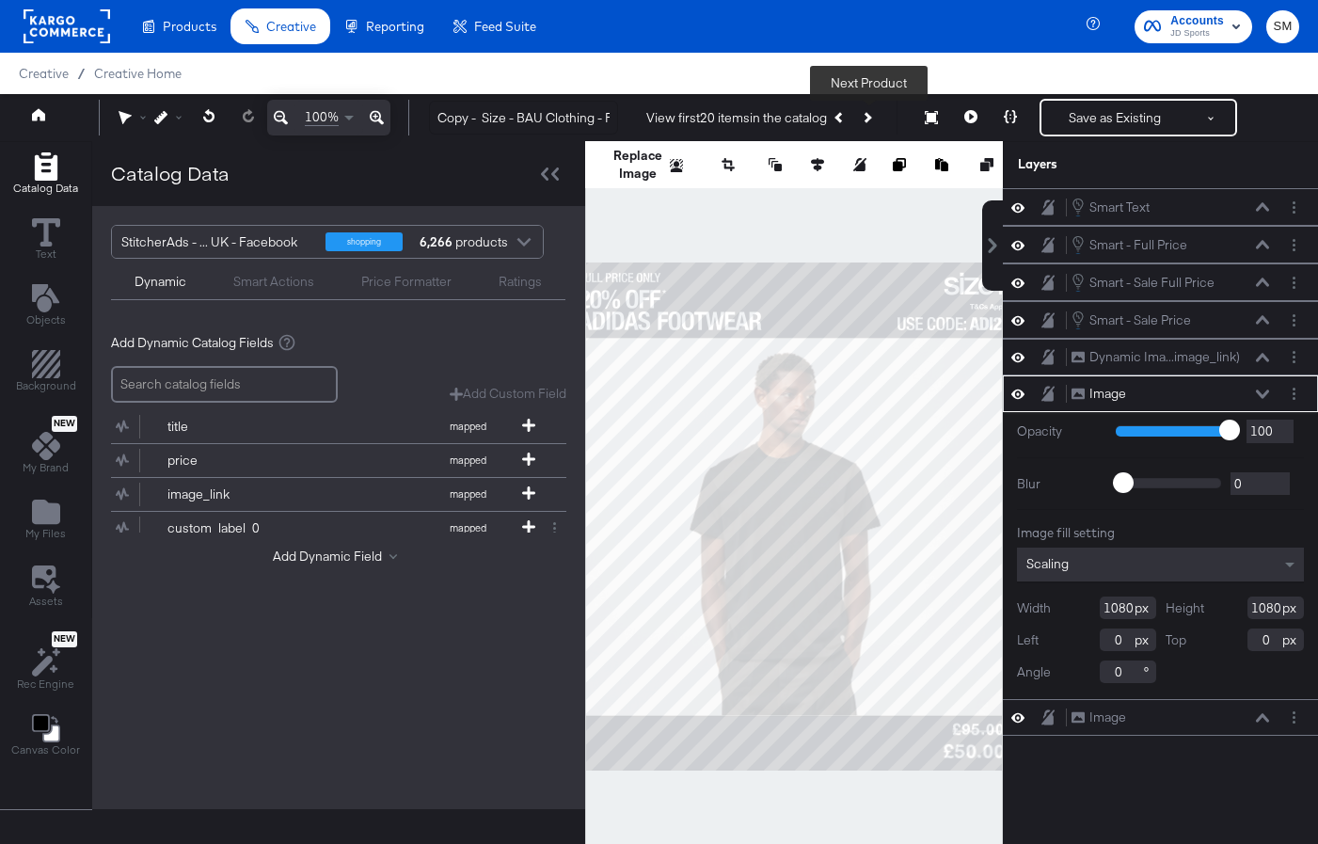
click at [868, 119] on icon "Next Product" at bounding box center [866, 117] width 10 height 10
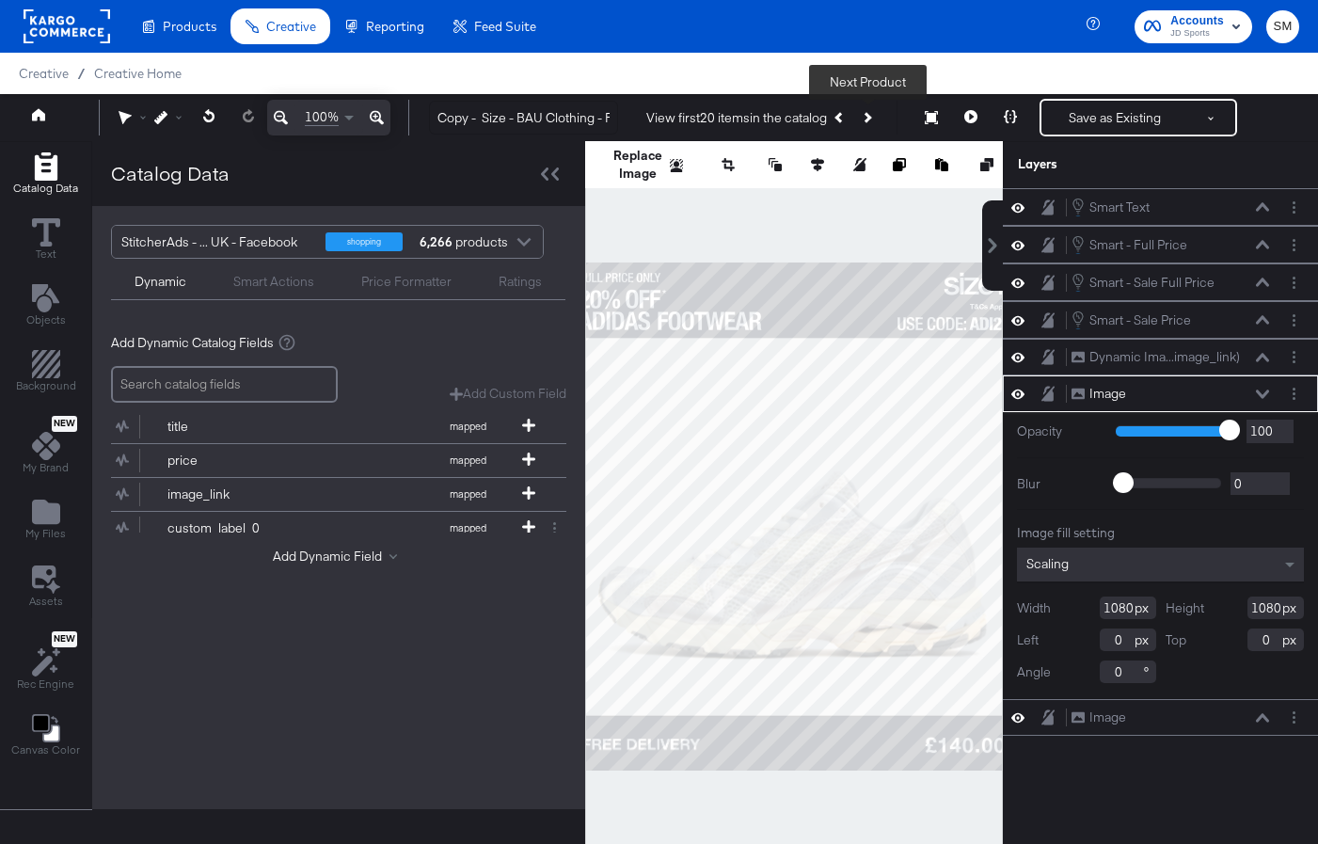
click at [870, 119] on icon "Next Product" at bounding box center [866, 117] width 10 height 10
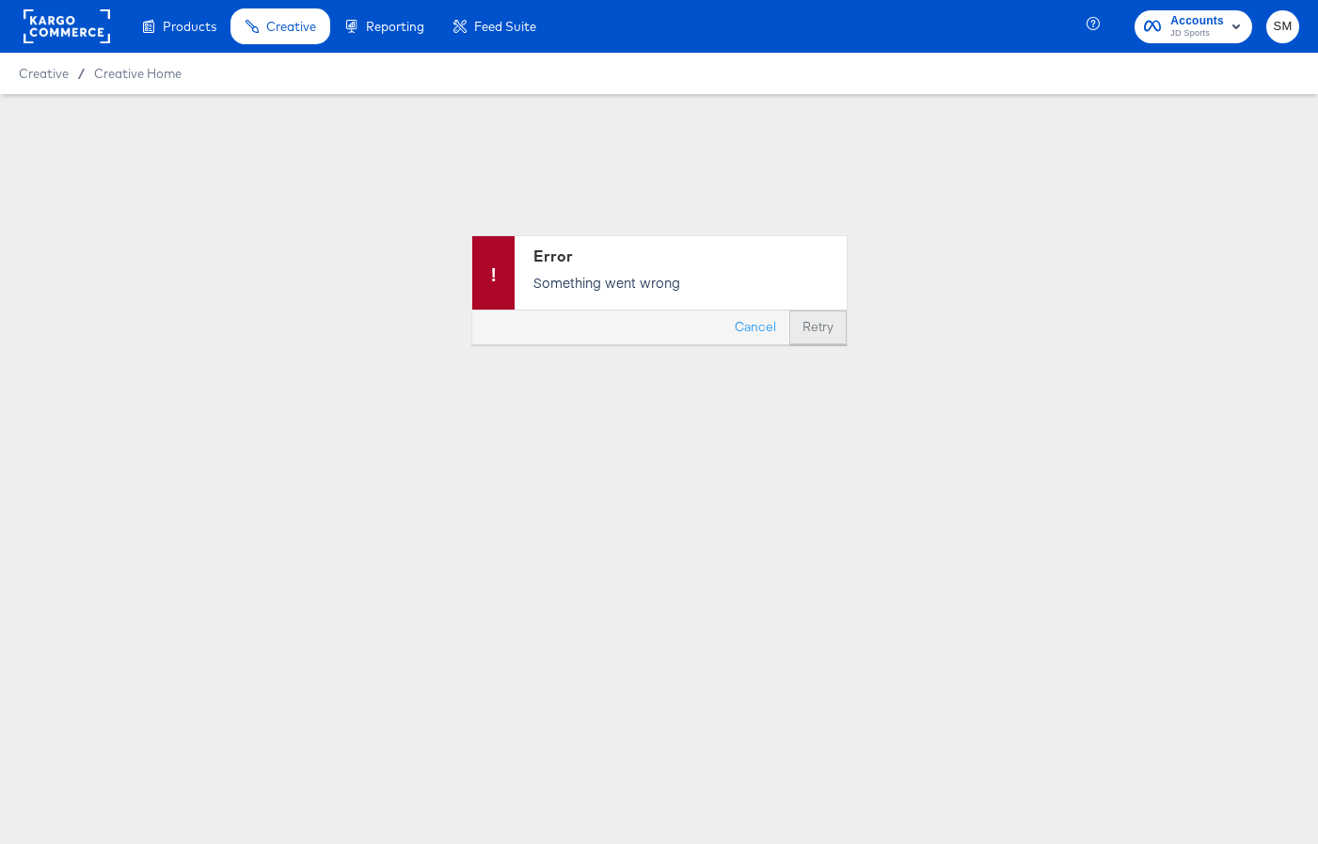
click at [824, 329] on button "Retry" at bounding box center [817, 327] width 57 height 34
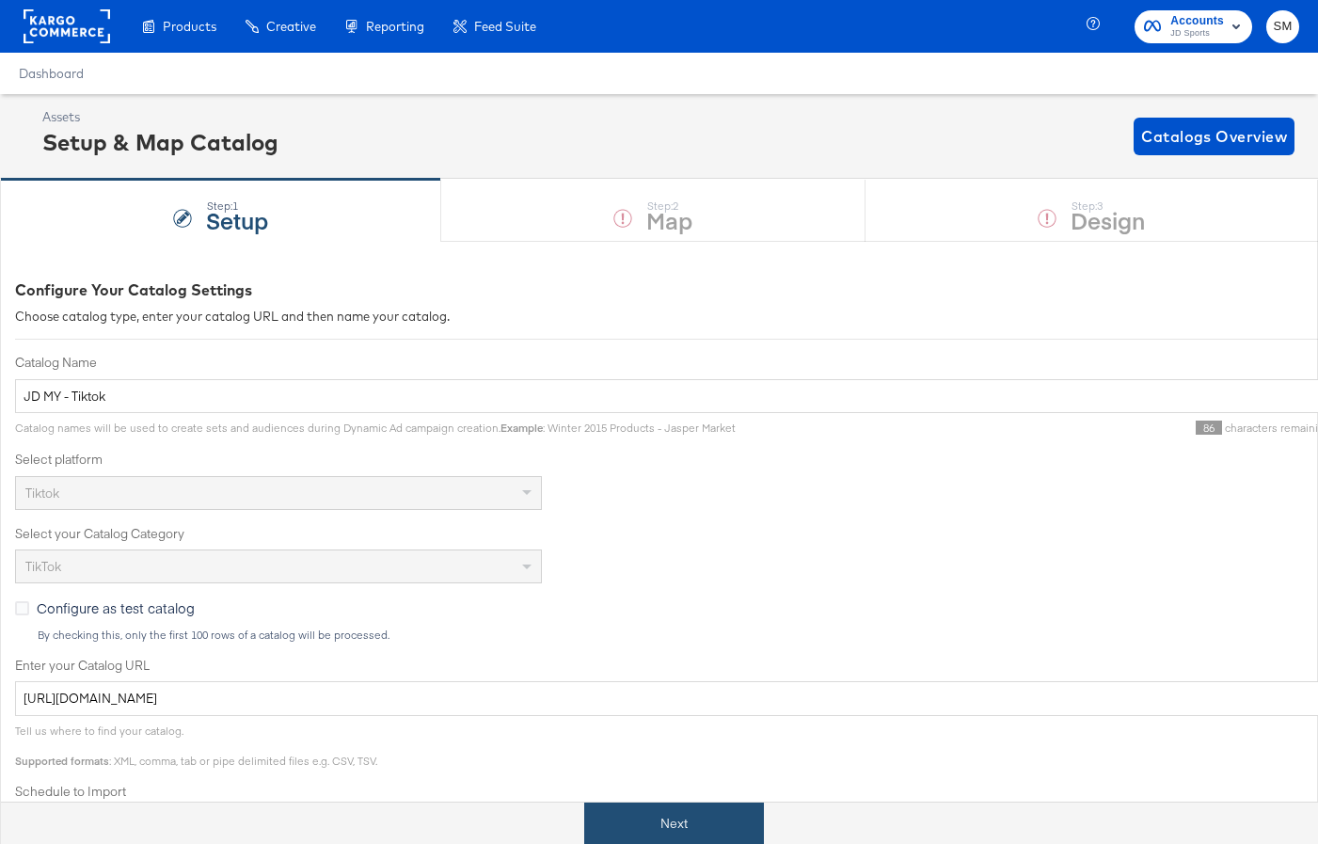
click at [668, 829] on button "Next" at bounding box center [674, 823] width 180 height 42
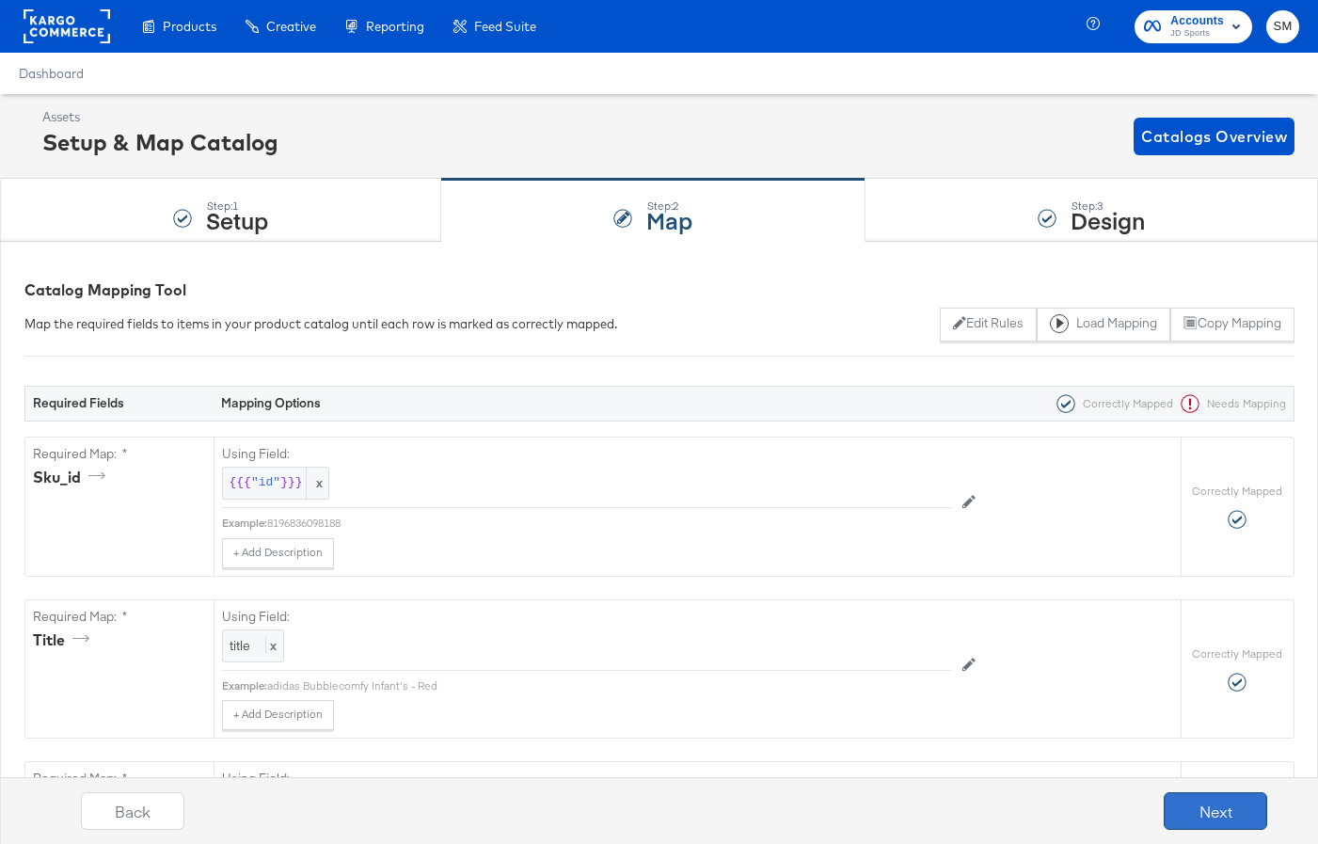
click at [1187, 802] on button "Next" at bounding box center [1215, 811] width 103 height 38
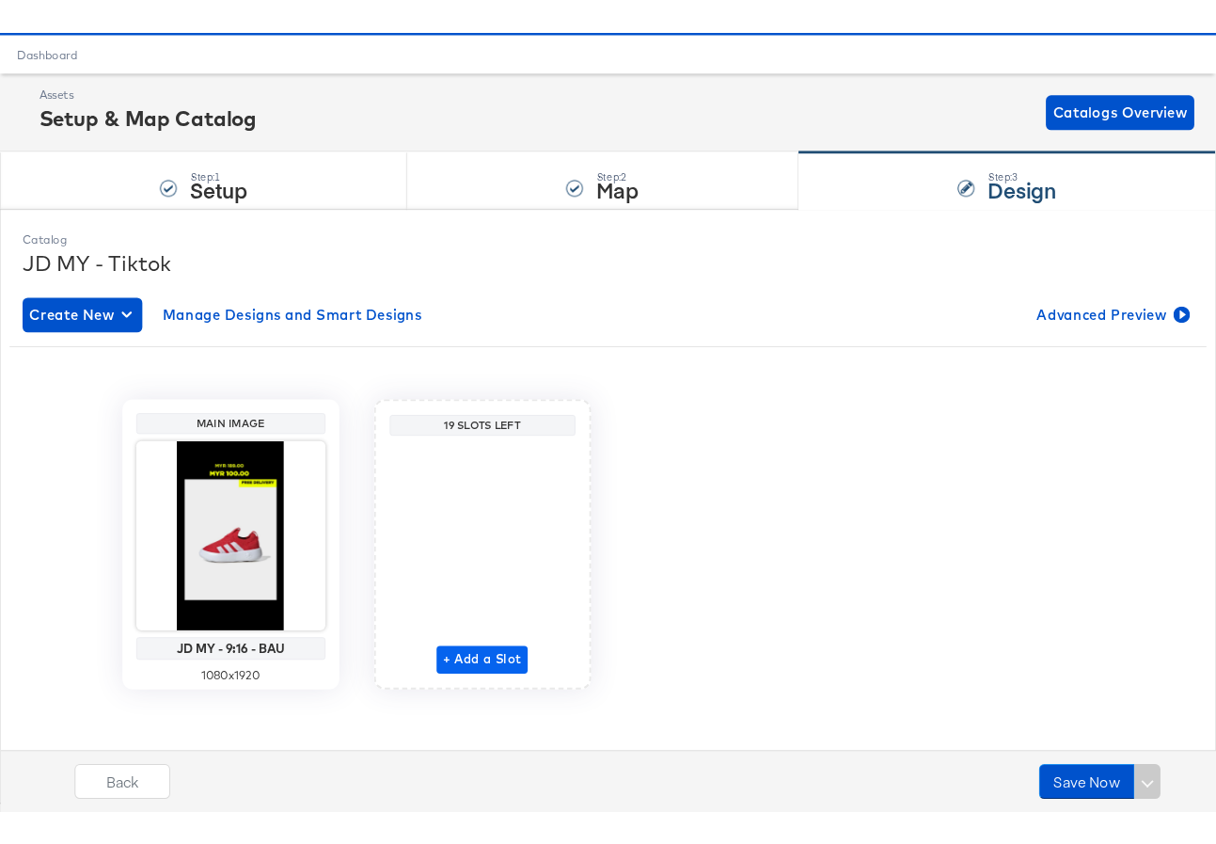
scroll to position [54, 0]
